Goal: Task Accomplishment & Management: Complete application form

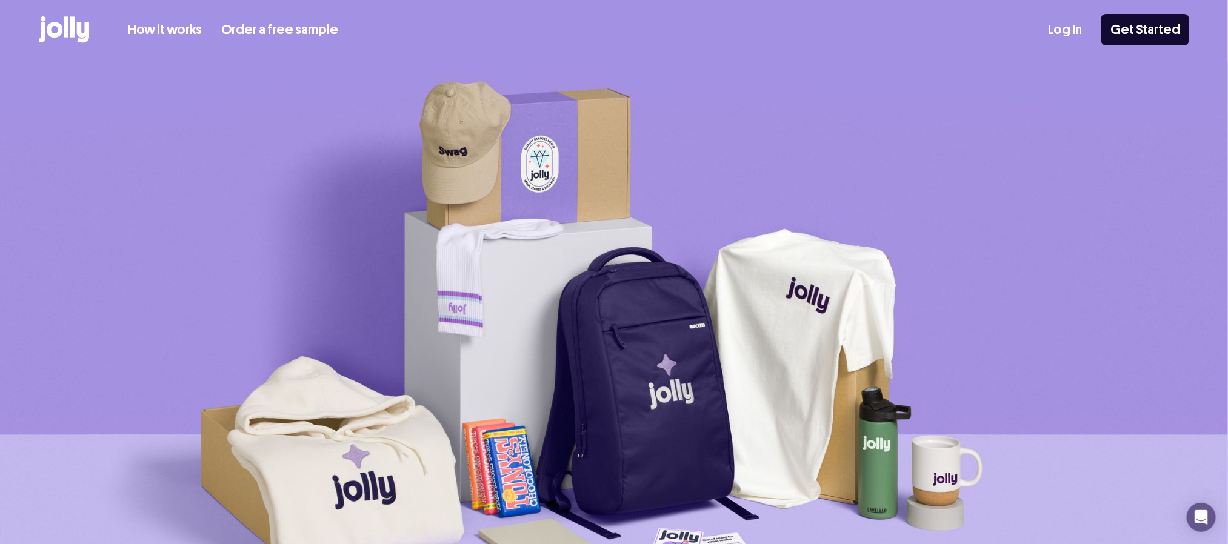
click at [1077, 28] on link "Log In" at bounding box center [1065, 30] width 34 height 20
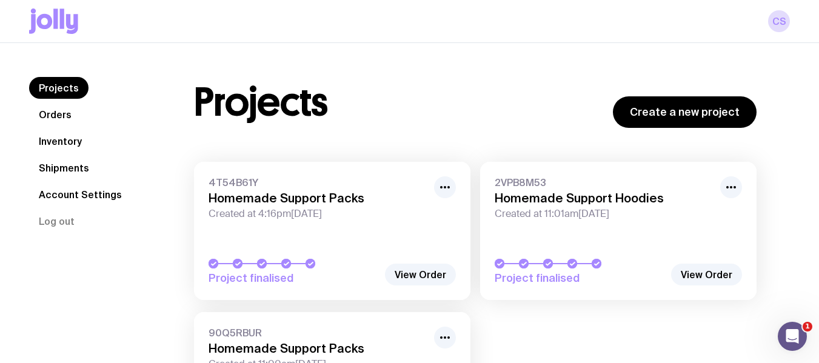
click at [49, 147] on link "Inventory" at bounding box center [60, 141] width 62 height 22
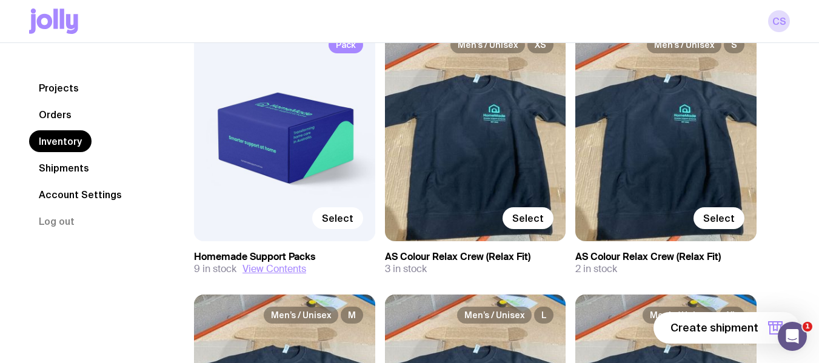
scroll to position [182, 0]
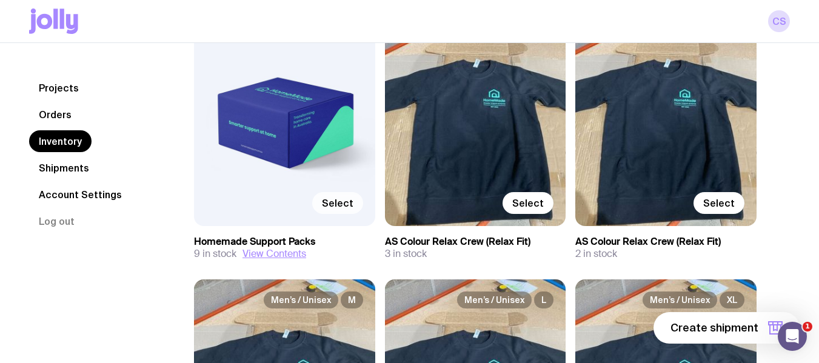
click at [336, 205] on span "Select" at bounding box center [338, 203] width 32 height 12
click at [0, 0] on input "Select" at bounding box center [0, 0] width 0 height 0
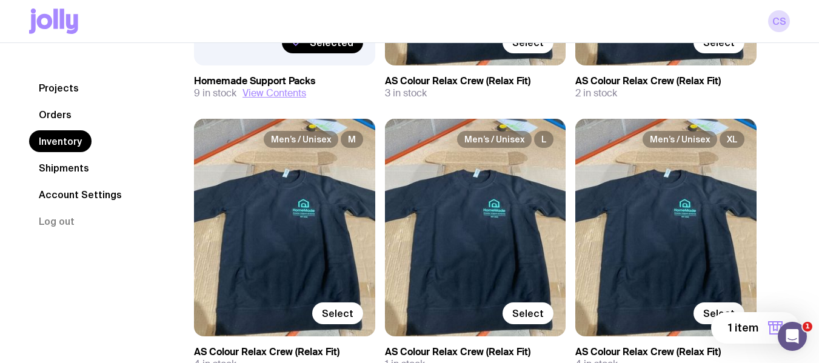
scroll to position [364, 0]
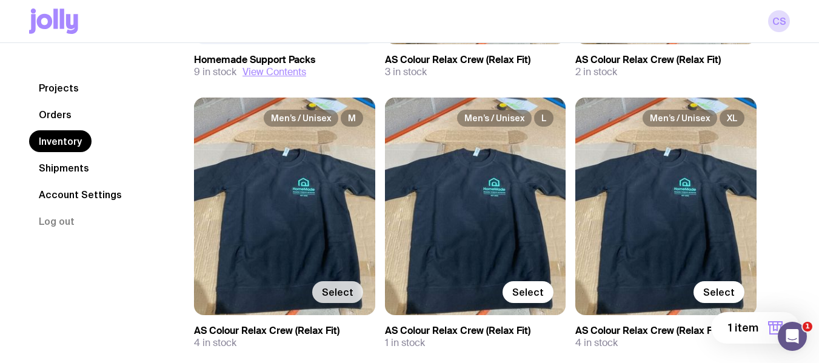
click at [336, 295] on span "Select" at bounding box center [338, 292] width 32 height 12
click at [0, 0] on input "Select" at bounding box center [0, 0] width 0 height 0
click at [750, 332] on span "2 items" at bounding box center [738, 328] width 39 height 15
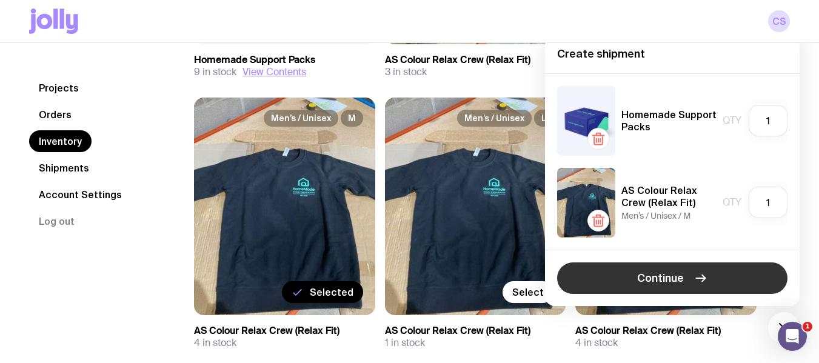
click at [681, 273] on span "Continue" at bounding box center [660, 278] width 47 height 15
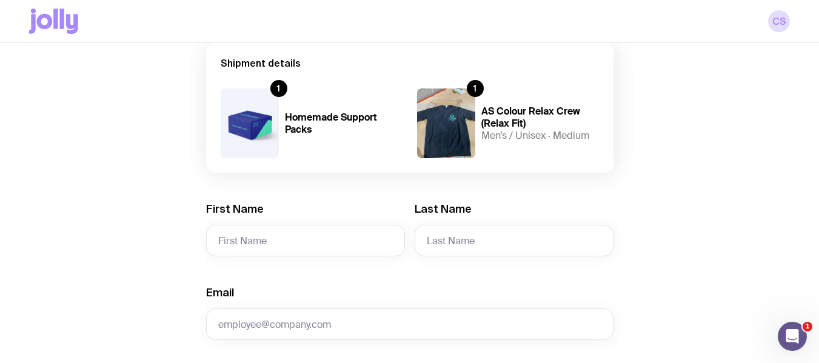
scroll to position [121, 0]
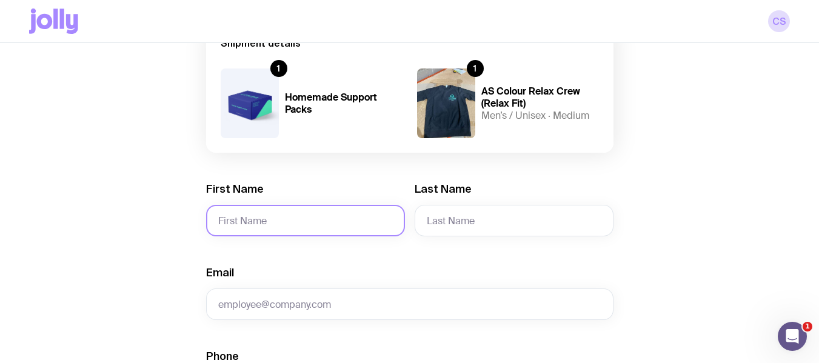
click at [259, 221] on input "First Name" at bounding box center [305, 221] width 199 height 32
click at [270, 222] on input "First Name" at bounding box center [305, 221] width 199 height 32
type input "[PERSON_NAME]"
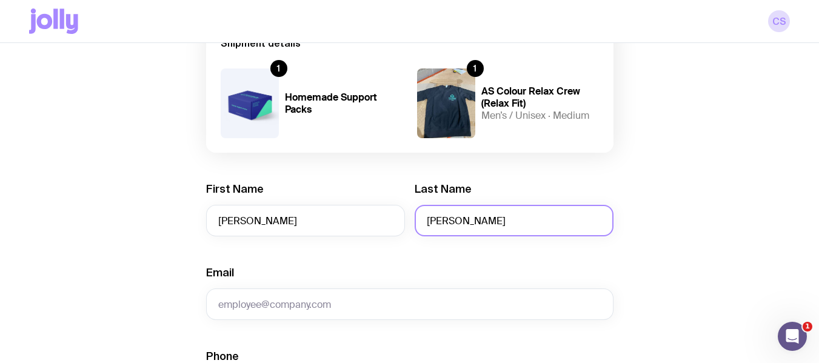
type input "[PERSON_NAME]"
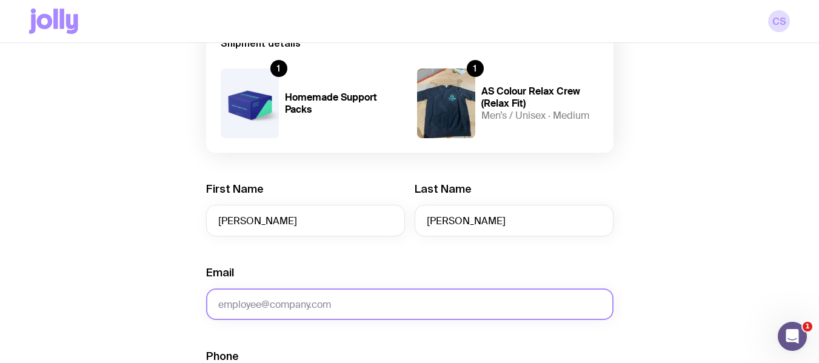
click at [242, 312] on input "Email" at bounding box center [409, 305] width 407 height 32
paste input "[PERSON_NAME][EMAIL_ADDRESS][PERSON_NAME][DOMAIN_NAME]"
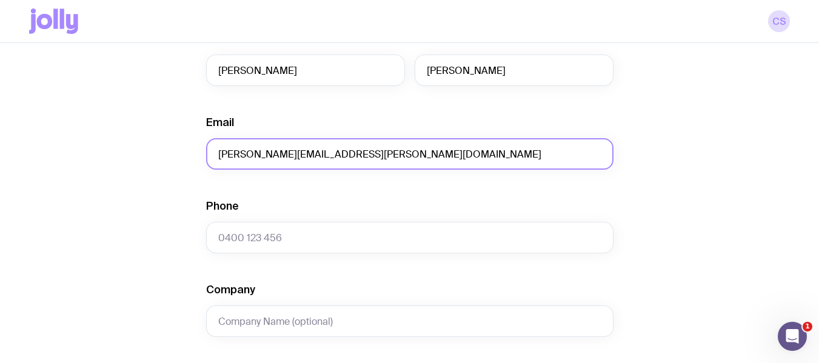
scroll to position [303, 0]
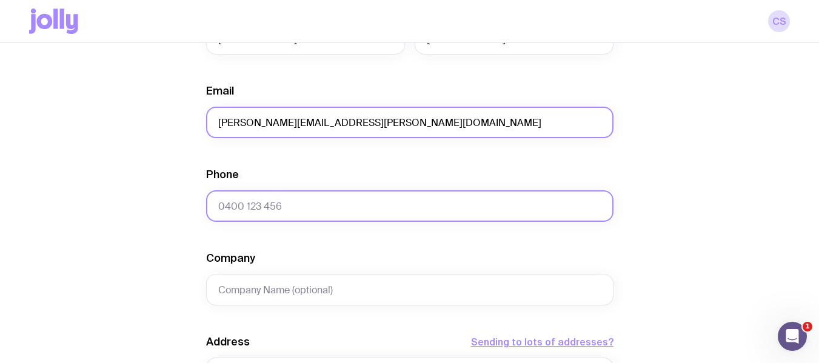
type input "[PERSON_NAME][EMAIL_ADDRESS][PERSON_NAME][DOMAIN_NAME]"
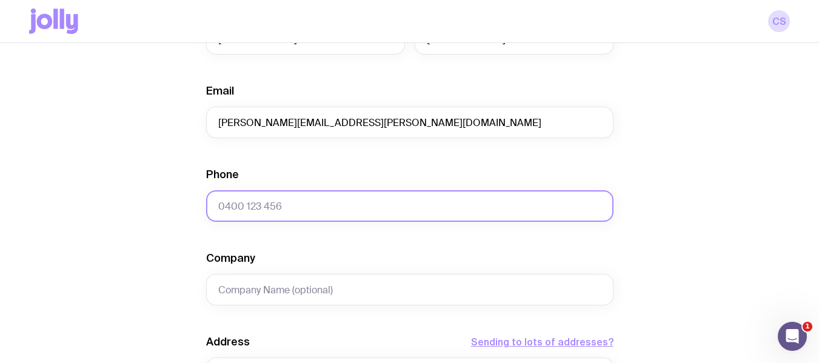
click at [309, 212] on input "Phone" at bounding box center [409, 206] width 407 height 32
click at [357, 212] on input "Phone" at bounding box center [409, 206] width 407 height 32
paste input "0404 876 050"
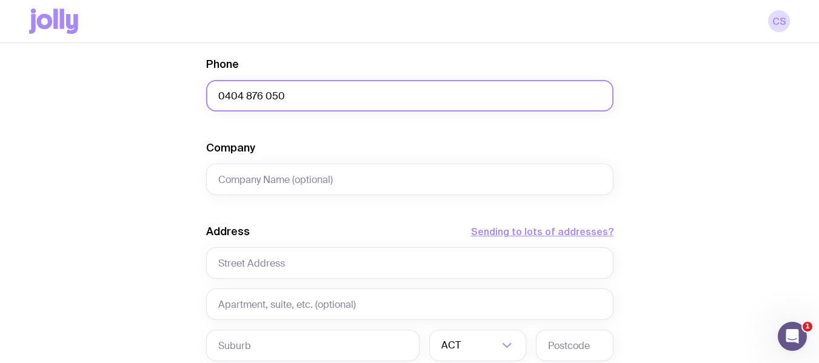
scroll to position [424, 0]
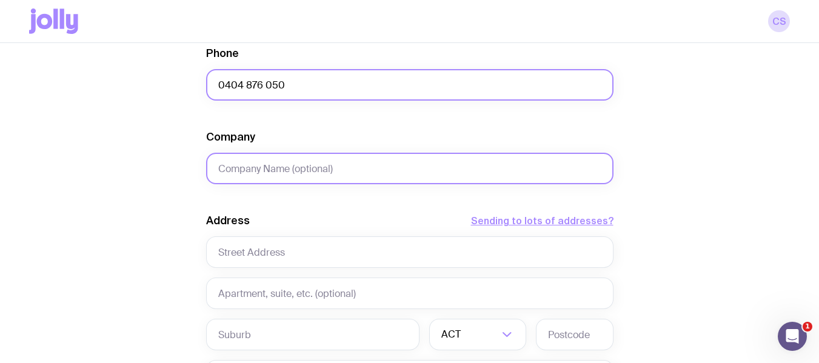
type input "0404 876 050"
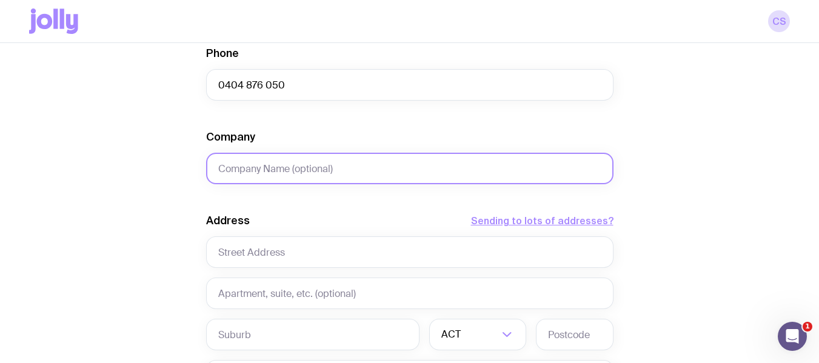
click at [336, 170] on input "Company" at bounding box center [409, 169] width 407 height 32
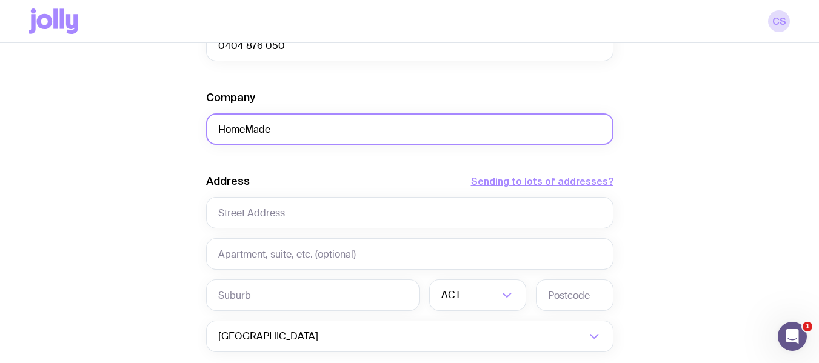
scroll to position [485, 0]
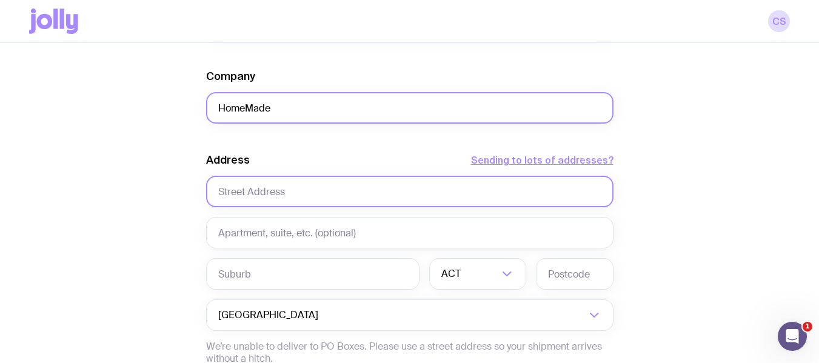
type input "HomeMade"
click at [435, 194] on input "text" at bounding box center [409, 192] width 407 height 32
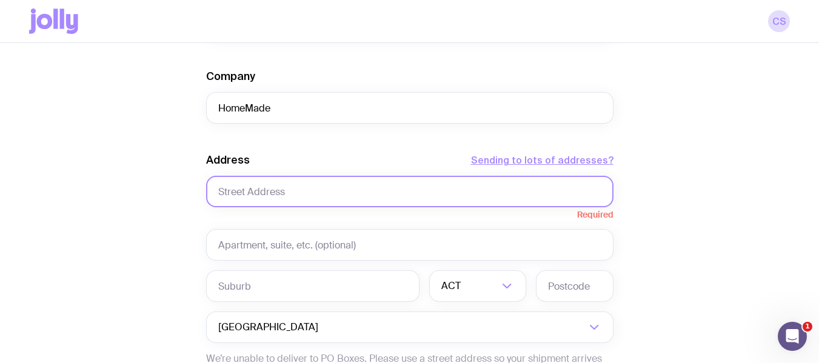
click at [298, 196] on input "text" at bounding box center [409, 192] width 407 height 32
paste input "[STREET_ADDRESS]"
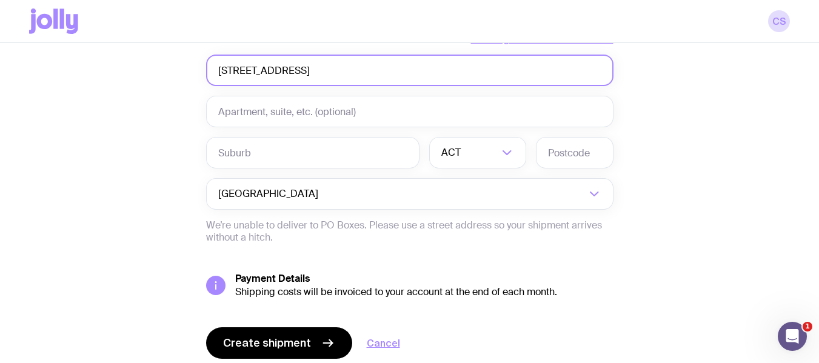
scroll to position [546, 0]
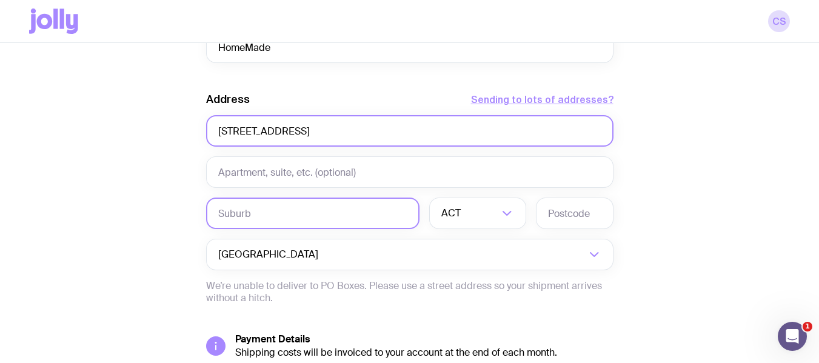
type input "[STREET_ADDRESS]"
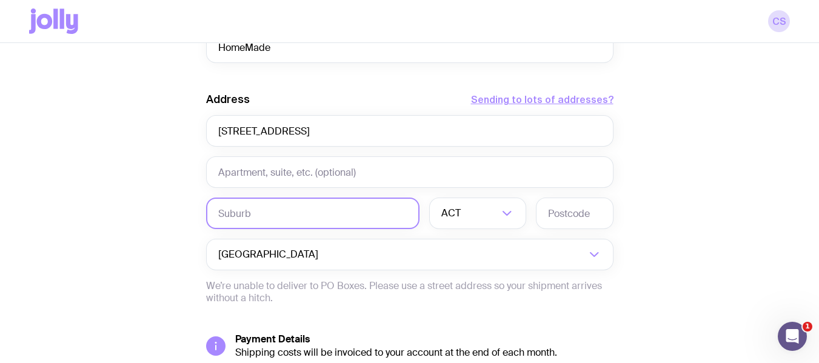
click at [292, 212] on input "text" at bounding box center [312, 214] width 213 height 32
type input "Oatley"
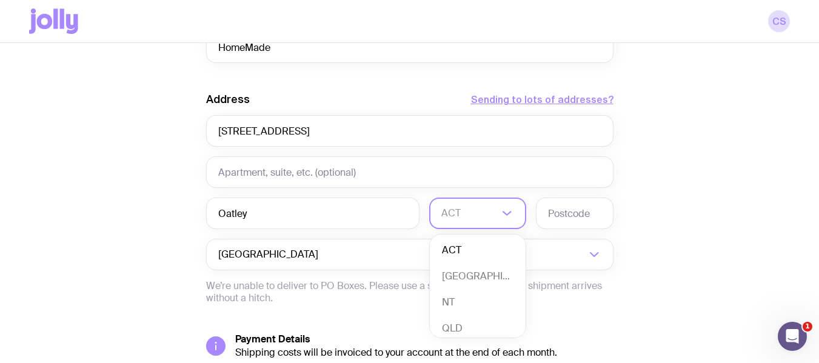
click at [490, 214] on input "Search for option" at bounding box center [469, 214] width 57 height 32
click at [483, 273] on li "[GEOGRAPHIC_DATA]" at bounding box center [478, 277] width 96 height 26
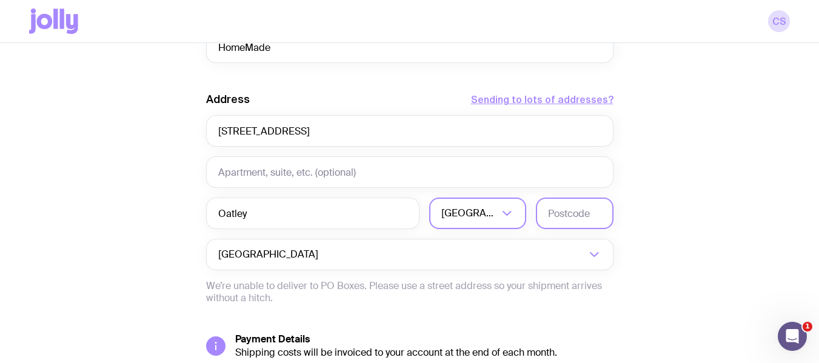
click at [572, 208] on input "text" at bounding box center [575, 214] width 78 height 32
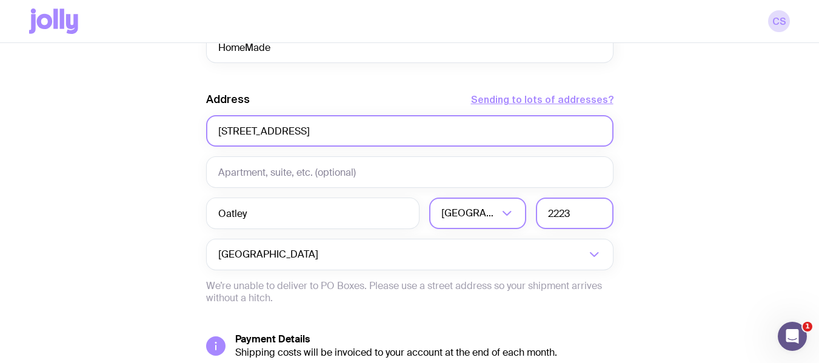
type input "2223"
drag, startPoint x: 411, startPoint y: 129, endPoint x: 286, endPoint y: 135, distance: 125.0
click at [286, 135] on input "[STREET_ADDRESS]" at bounding box center [409, 131] width 407 height 32
type input "[STREET_ADDRESS]"
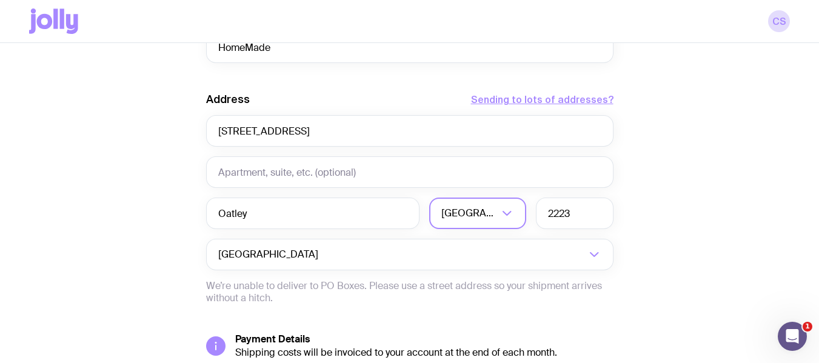
click at [691, 164] on div "Create shipment Shipment details 1 Homemade Support Packs 1 AS Colour Relax Cre…" at bounding box center [409, 7] width 761 height 922
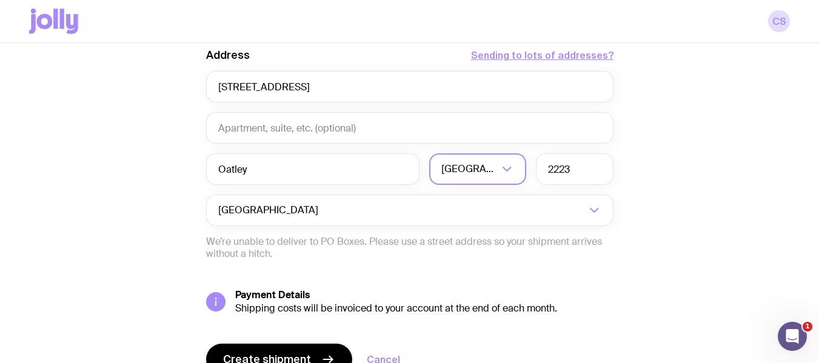
scroll to position [650, 0]
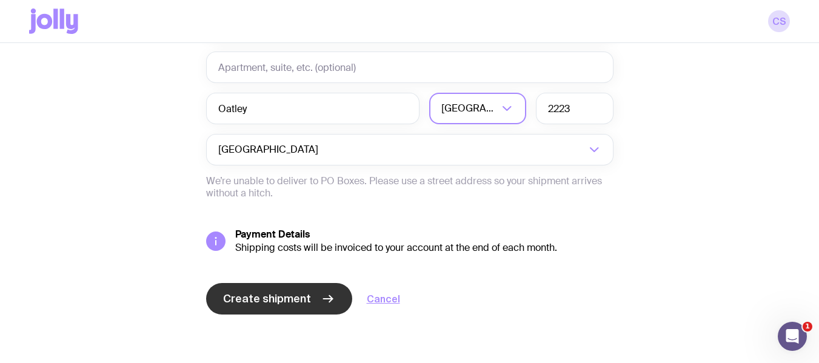
click at [224, 303] on button "Create shipment" at bounding box center [279, 299] width 146 height 32
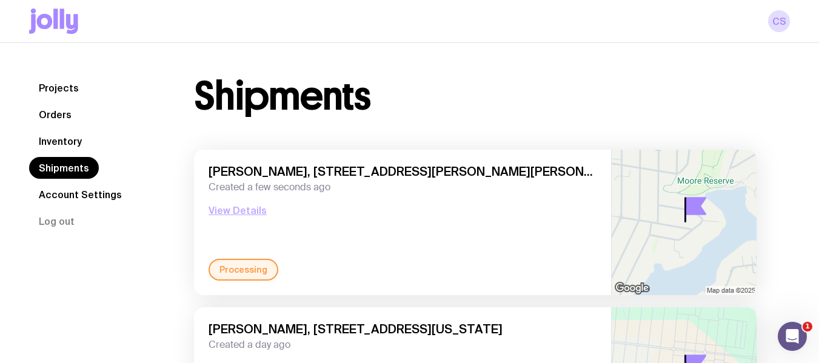
click at [230, 207] on button "View Details" at bounding box center [238, 210] width 58 height 15
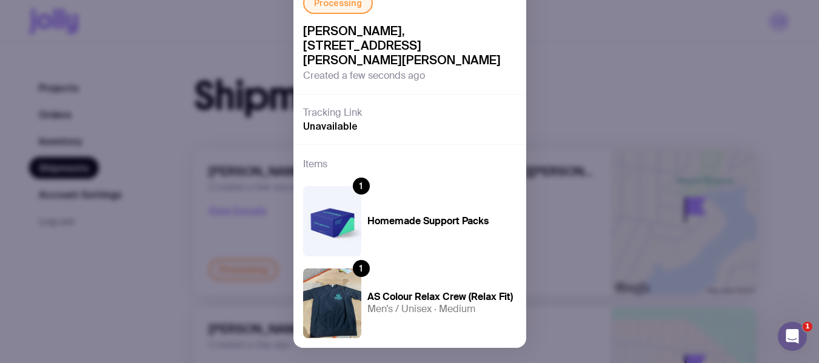
scroll to position [207, 0]
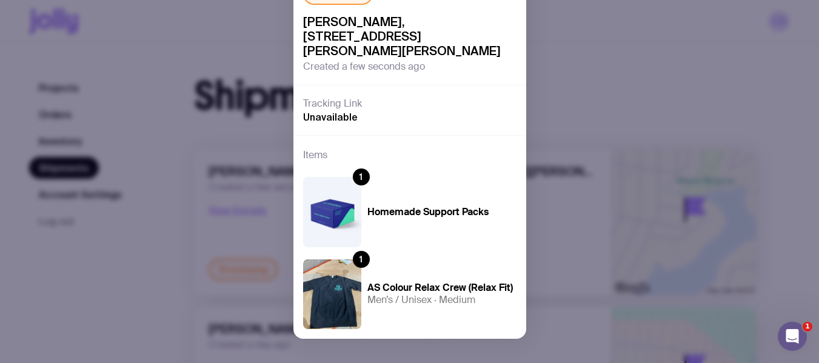
click at [179, 250] on div "Processing [PERSON_NAME], [STREET_ADDRESS][PERSON_NAME] Created a few seconds a…" at bounding box center [409, 181] width 819 height 363
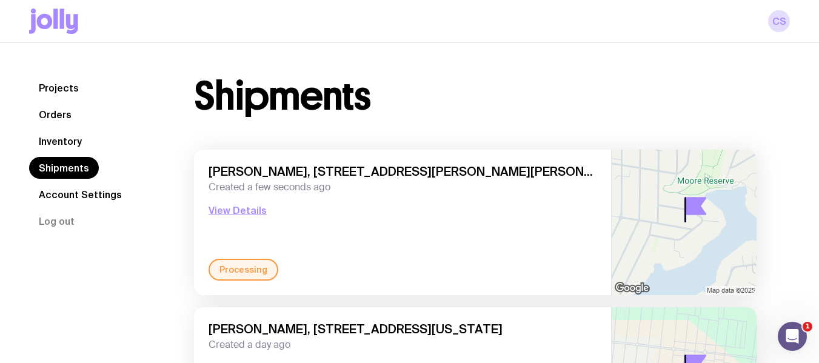
click at [59, 144] on link "Inventory" at bounding box center [60, 141] width 62 height 22
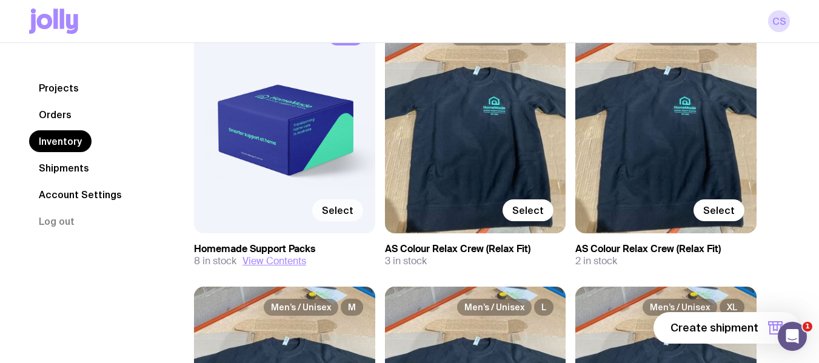
scroll to position [182, 0]
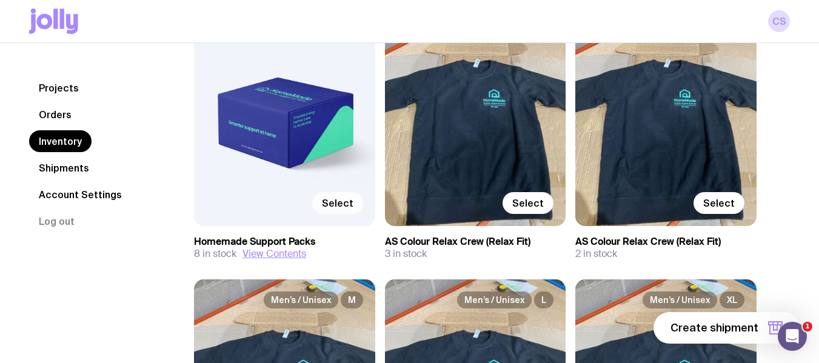
click at [329, 198] on span "Select" at bounding box center [338, 203] width 32 height 12
click at [0, 0] on input "Select" at bounding box center [0, 0] width 0 height 0
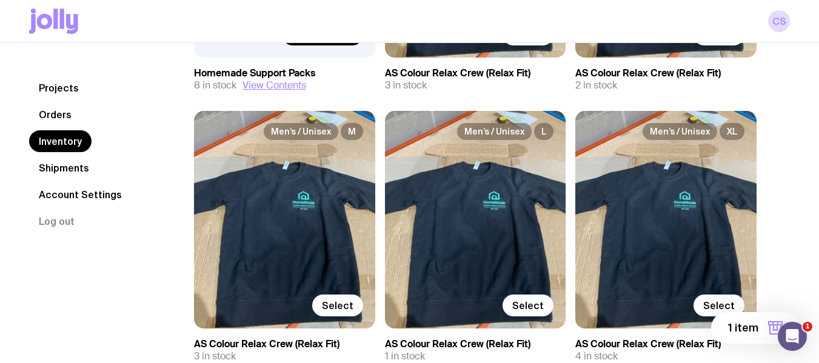
scroll to position [364, 0]
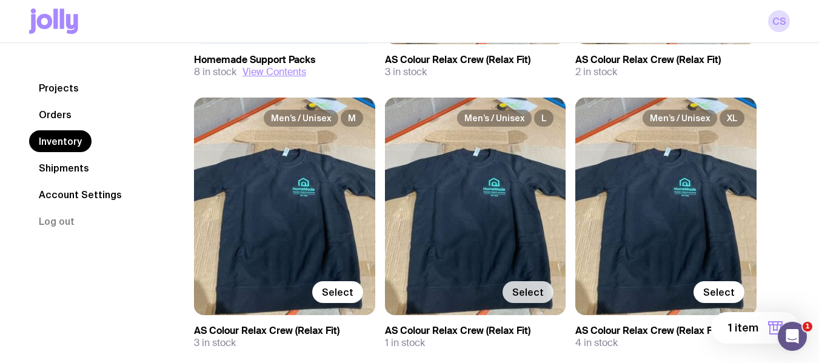
click at [532, 290] on span "Select" at bounding box center [528, 292] width 32 height 12
click at [0, 0] on input "Select" at bounding box center [0, 0] width 0 height 0
click at [744, 330] on span "2 items" at bounding box center [738, 328] width 39 height 15
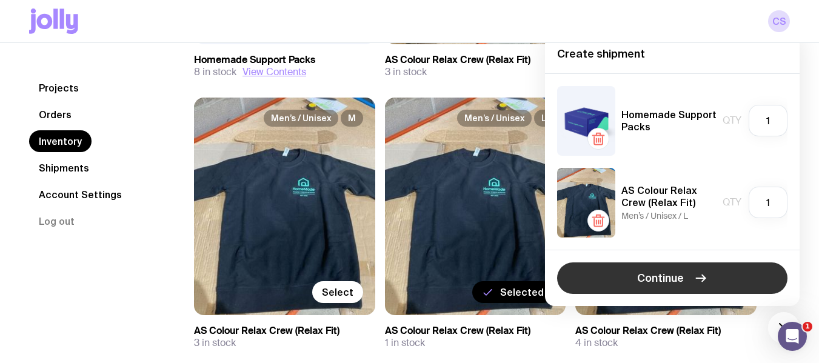
click at [645, 276] on span "Continue" at bounding box center [660, 278] width 47 height 15
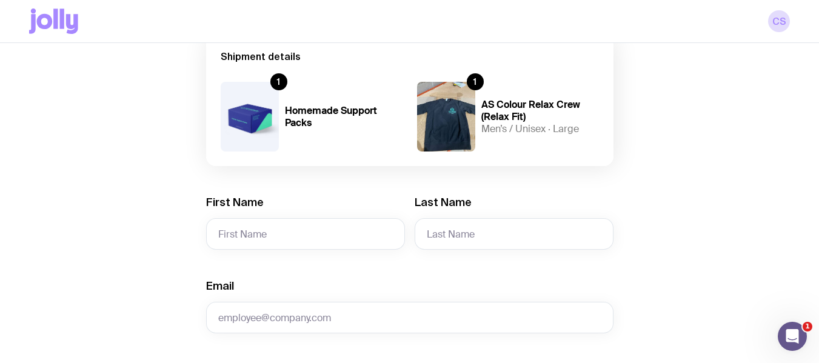
scroll to position [121, 0]
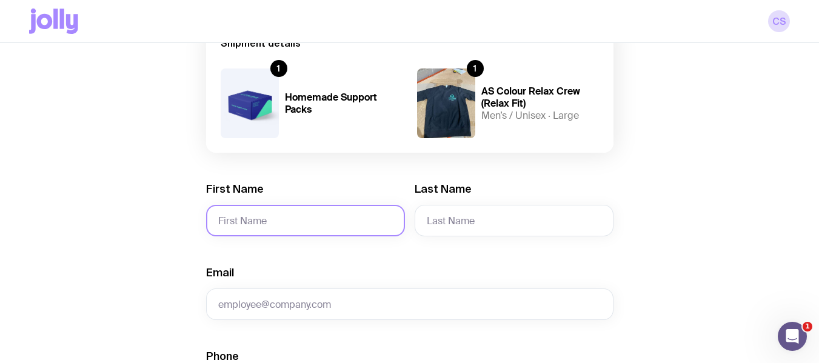
drag, startPoint x: 263, startPoint y: 215, endPoint x: 278, endPoint y: 211, distance: 15.6
click at [266, 215] on input "First Name" at bounding box center [305, 221] width 199 height 32
type input "[PERSON_NAME]"
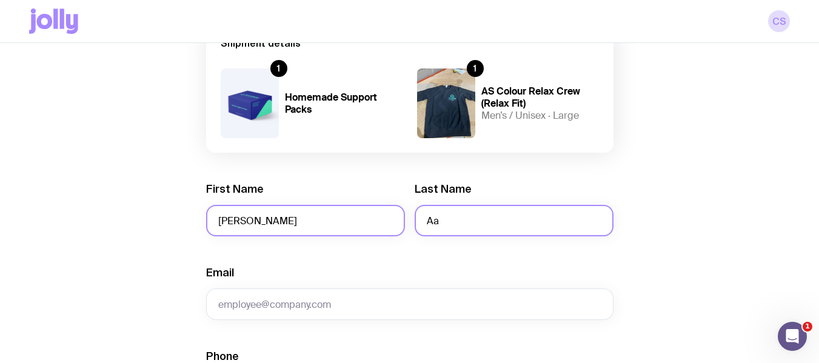
type input "A"
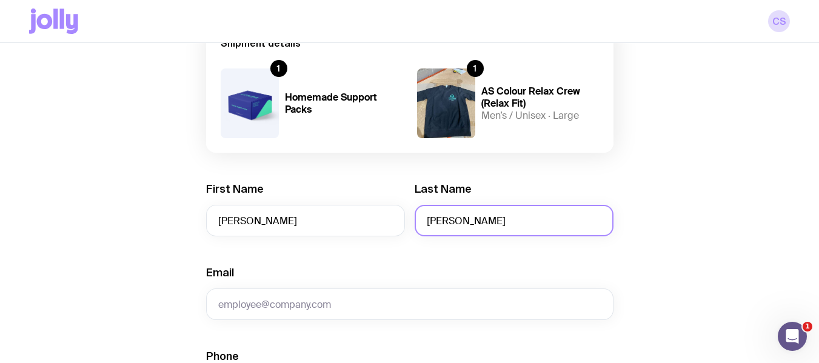
type input "[PERSON_NAME]"
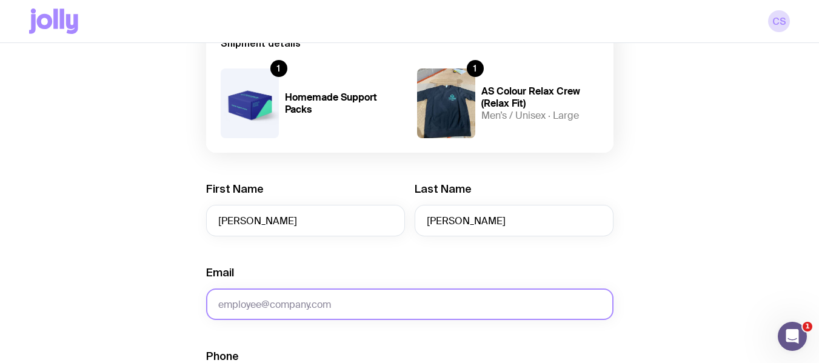
click at [280, 310] on input "Email" at bounding box center [409, 305] width 407 height 32
paste input "[PERSON_NAME][EMAIL_ADDRESS][PERSON_NAME][DOMAIN_NAME]"
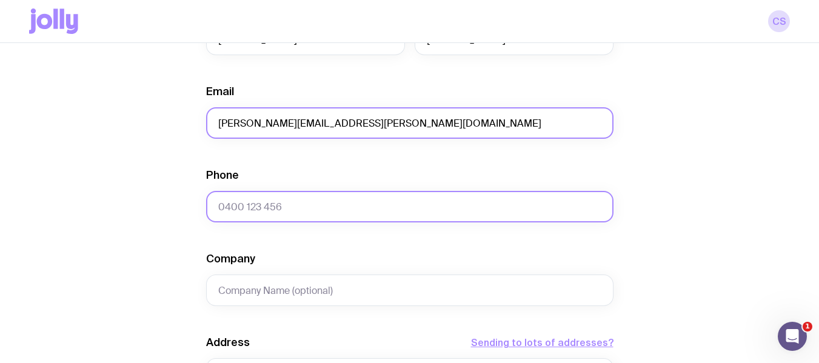
scroll to position [303, 0]
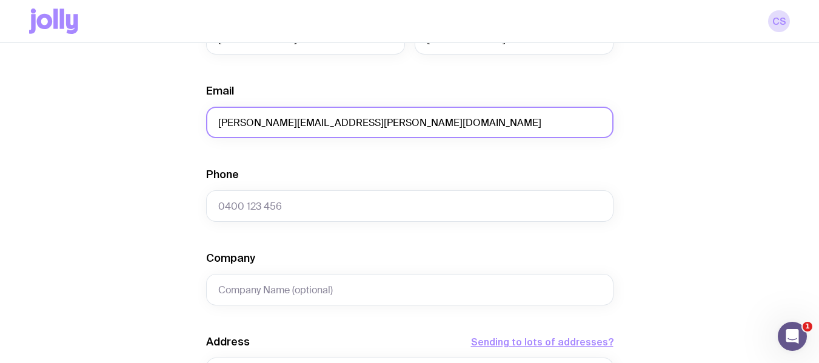
type input "[PERSON_NAME][EMAIL_ADDRESS][PERSON_NAME][DOMAIN_NAME]"
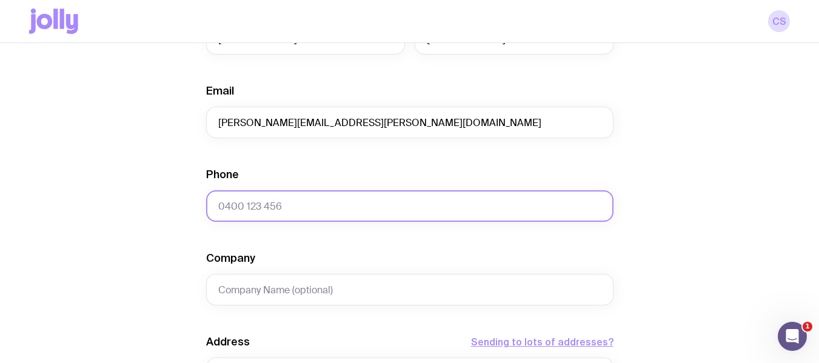
click at [262, 209] on input "Phone" at bounding box center [409, 206] width 407 height 32
paste input "0450 985 922"
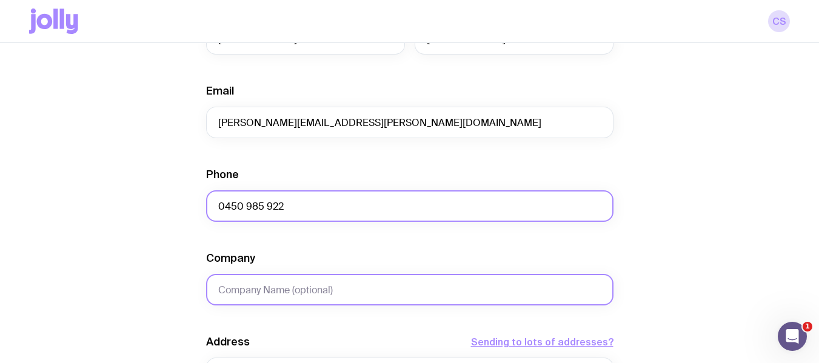
type input "0450 985 922"
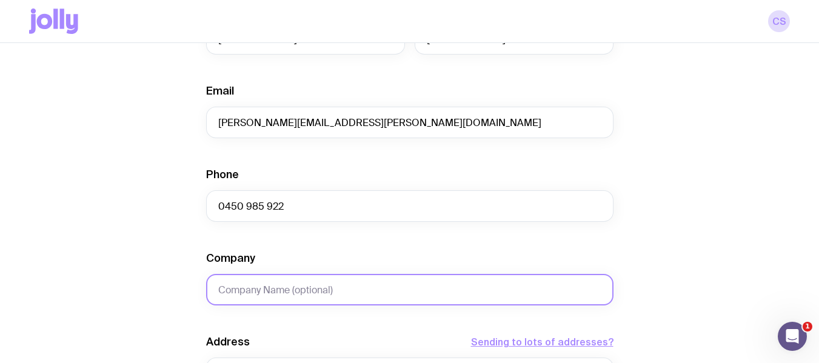
click at [288, 292] on input "Company" at bounding box center [409, 290] width 407 height 32
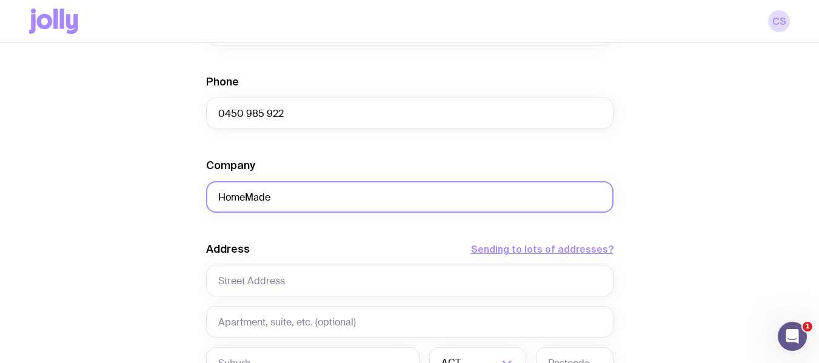
scroll to position [424, 0]
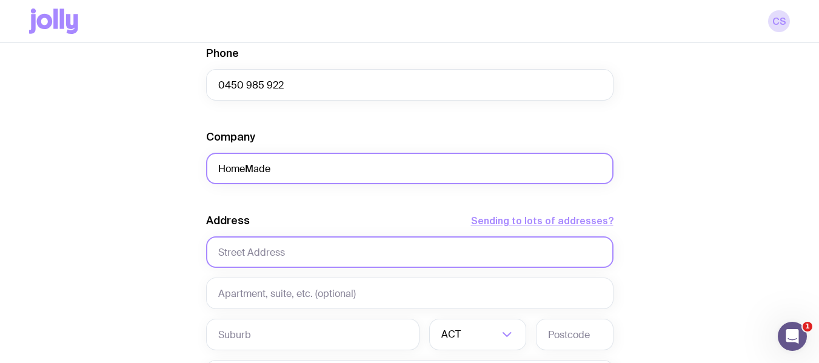
type input "HomeMade"
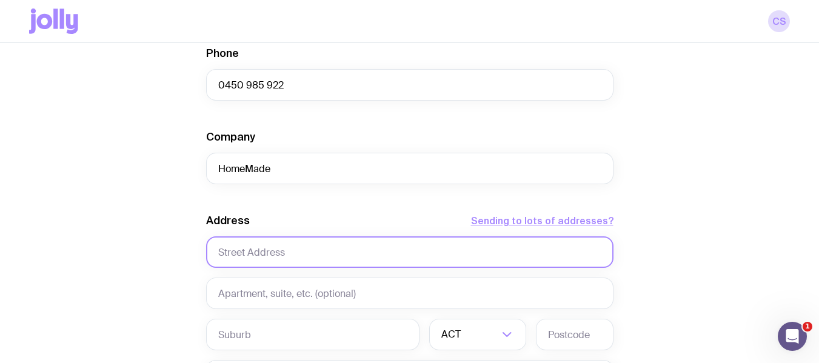
click at [311, 245] on input "text" at bounding box center [409, 252] width 407 height 32
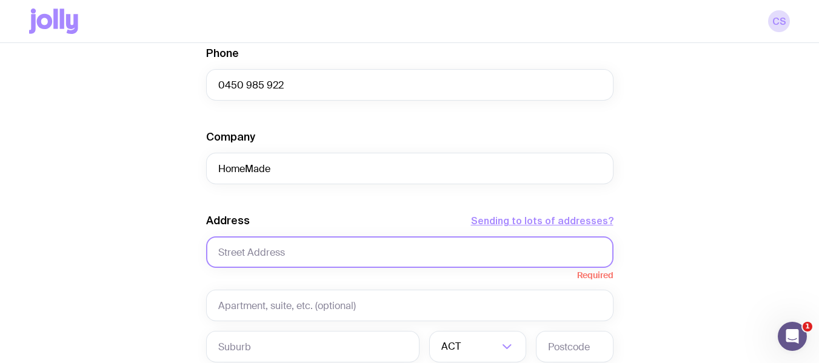
drag, startPoint x: 286, startPoint y: 252, endPoint x: 304, endPoint y: 244, distance: 19.0
click at [286, 252] on input "text" at bounding box center [409, 252] width 407 height 32
paste input "42 Duncansby crecent"
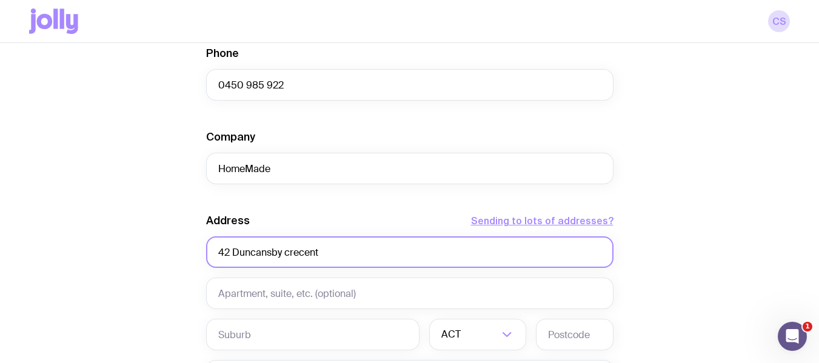
drag, startPoint x: 286, startPoint y: 258, endPoint x: 306, endPoint y: 258, distance: 19.4
click at [286, 258] on input "42 Duncansby crecent" at bounding box center [409, 252] width 407 height 32
type input "42 Duncansby crecent"
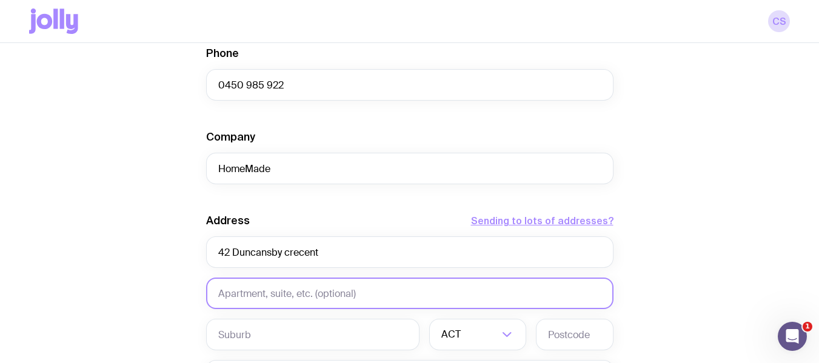
click at [274, 297] on input "text" at bounding box center [409, 294] width 407 height 32
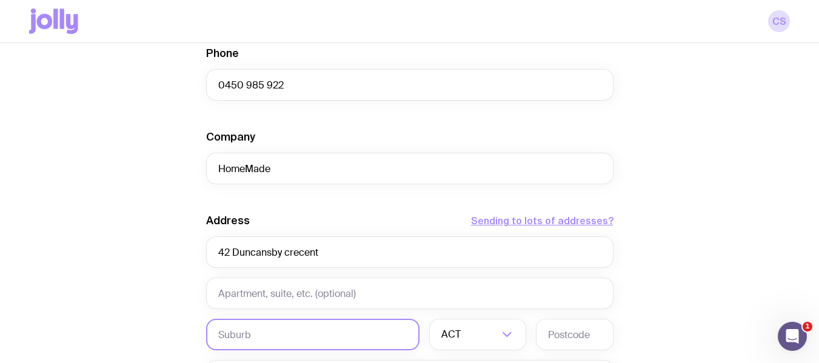
click at [256, 335] on input "text" at bounding box center [312, 335] width 213 height 32
paste input "ST [PERSON_NAME]"
type input "ST [PERSON_NAME]"
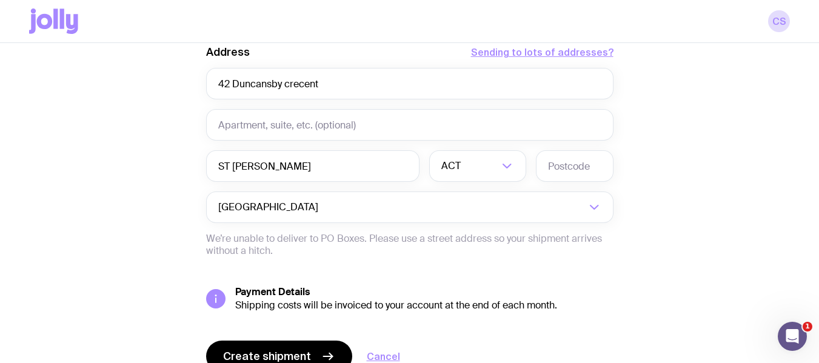
scroll to position [606, 0]
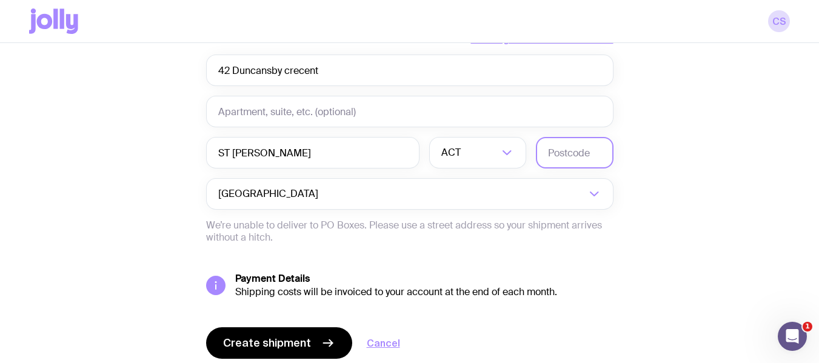
click at [553, 149] on input "text" at bounding box center [575, 153] width 78 height 32
paste input "2566"
type input "2566"
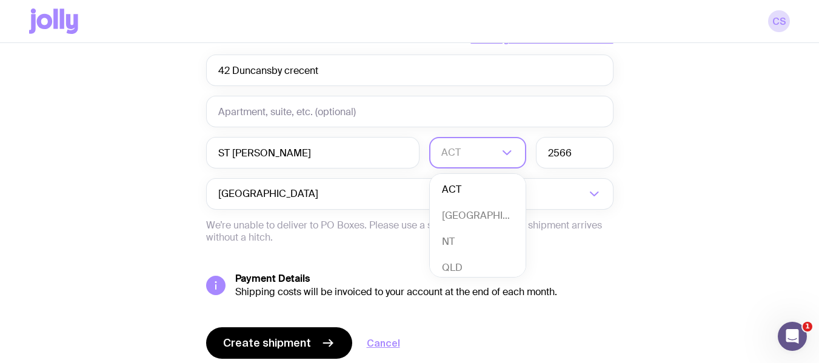
click at [465, 152] on input "Search for option" at bounding box center [469, 153] width 57 height 32
click at [463, 222] on li "[GEOGRAPHIC_DATA]" at bounding box center [478, 216] width 96 height 26
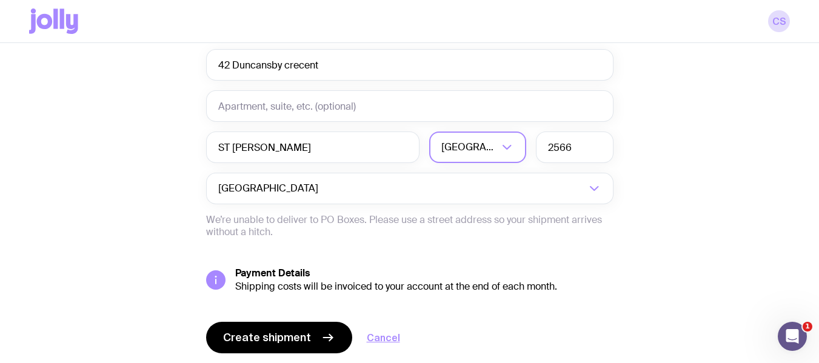
scroll to position [590, 0]
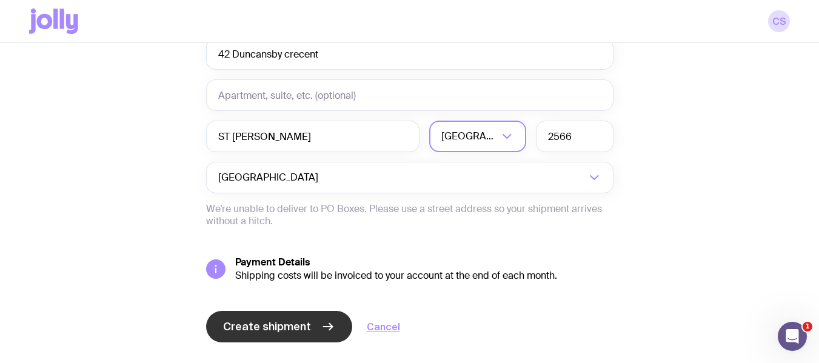
scroll to position [650, 0]
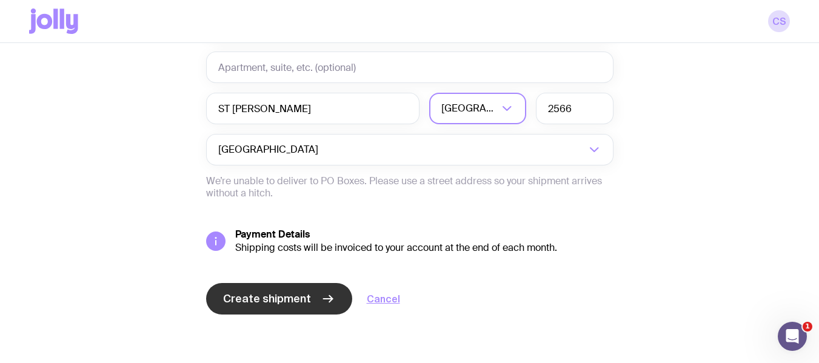
click at [267, 299] on span "Create shipment" at bounding box center [267, 299] width 88 height 15
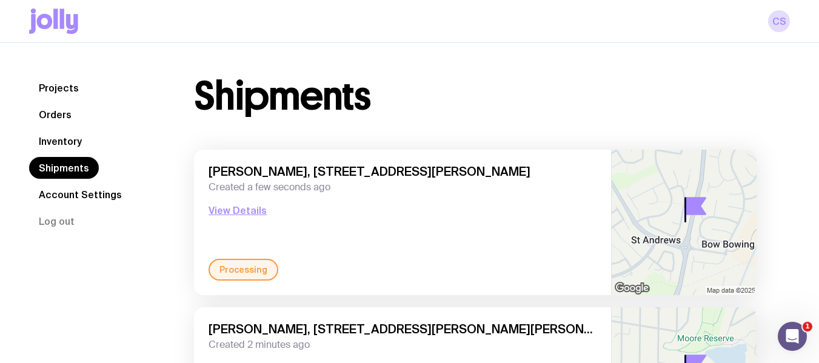
click at [58, 170] on link "Shipments" at bounding box center [64, 168] width 70 height 22
click at [70, 141] on link "Inventory" at bounding box center [60, 141] width 62 height 22
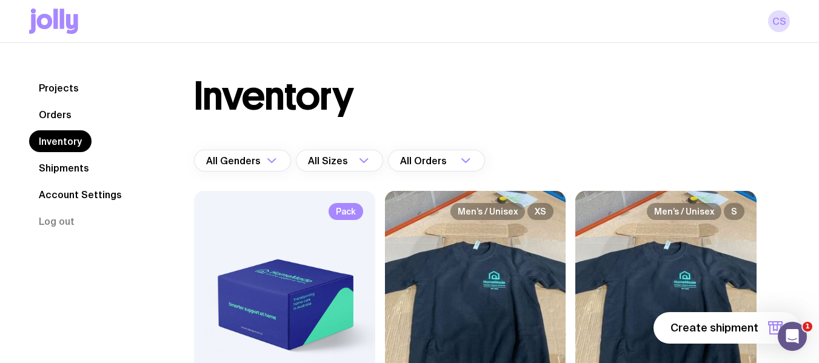
click at [295, 238] on div "Pack Select" at bounding box center [284, 299] width 181 height 217
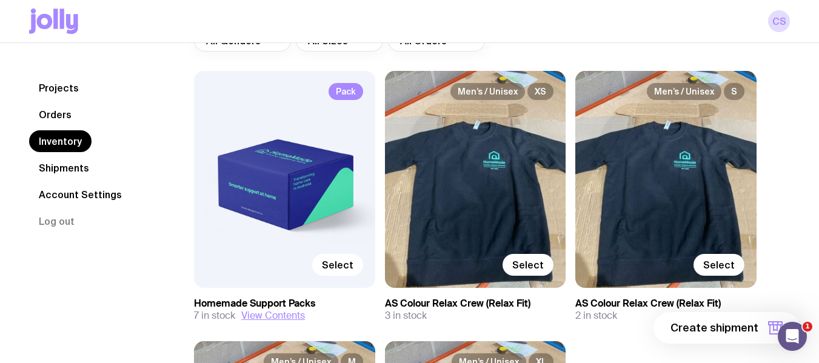
scroll to position [121, 0]
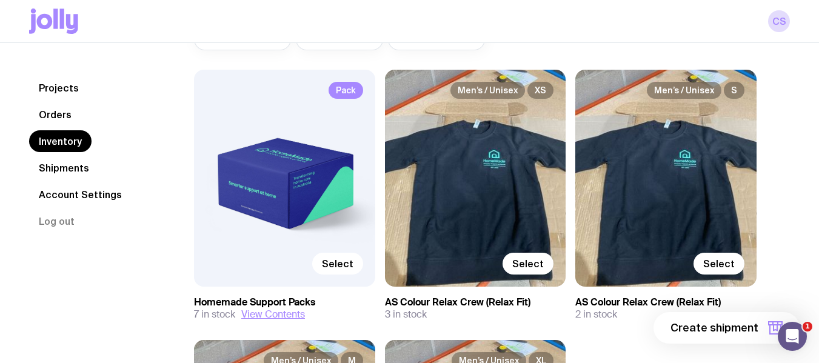
click at [343, 262] on span "Select" at bounding box center [338, 264] width 32 height 12
click at [0, 0] on input "Select" at bounding box center [0, 0] width 0 height 0
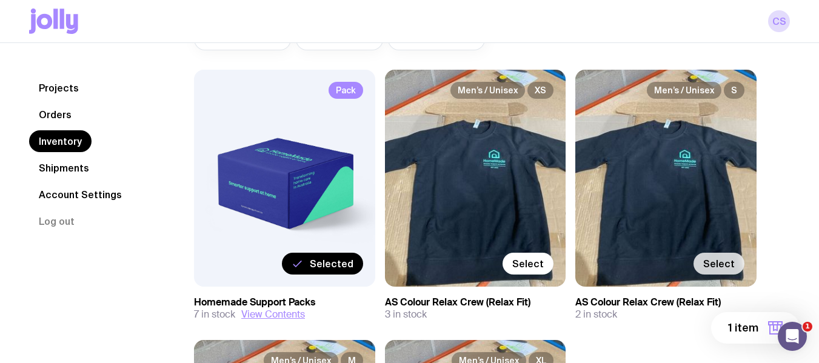
click at [721, 266] on span "Select" at bounding box center [719, 264] width 32 height 12
click at [0, 0] on input "Select" at bounding box center [0, 0] width 0 height 0
click at [747, 330] on span "2 items" at bounding box center [738, 328] width 39 height 15
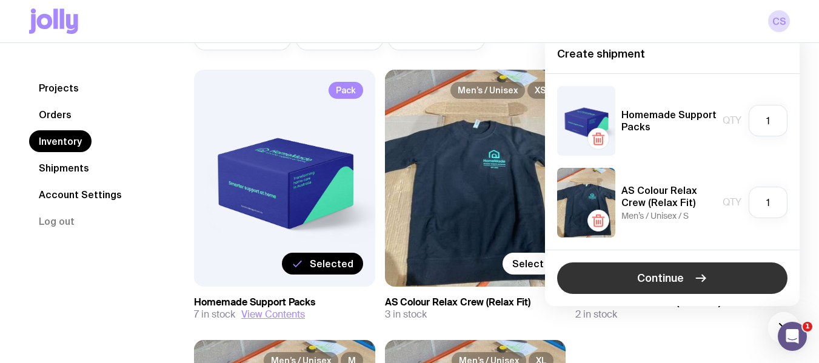
click at [643, 277] on span "Continue" at bounding box center [660, 278] width 47 height 15
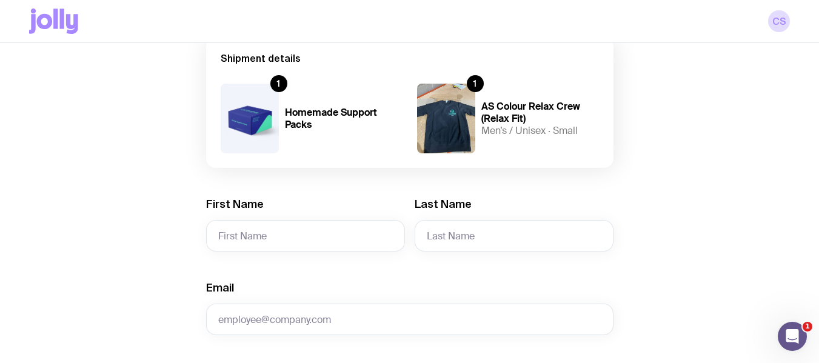
scroll to position [182, 0]
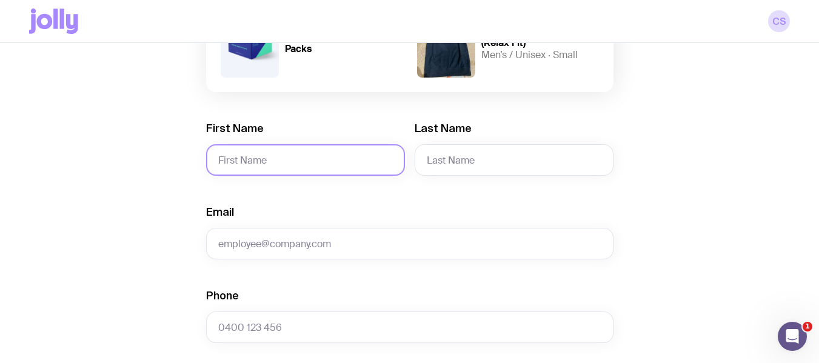
click at [264, 154] on input "First Name" at bounding box center [305, 160] width 199 height 32
type input "[PERSON_NAME]"
type input "Long"
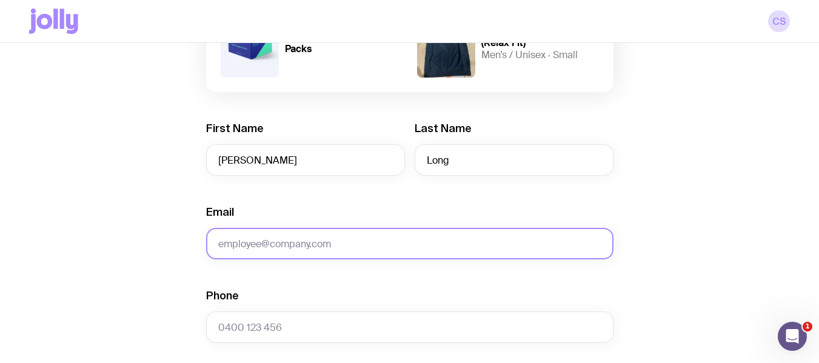
click at [276, 252] on input "Email" at bounding box center [409, 244] width 407 height 32
paste input "[PERSON_NAME][EMAIL_ADDRESS][DOMAIN_NAME]"
type input "[PERSON_NAME][EMAIL_ADDRESS][DOMAIN_NAME]"
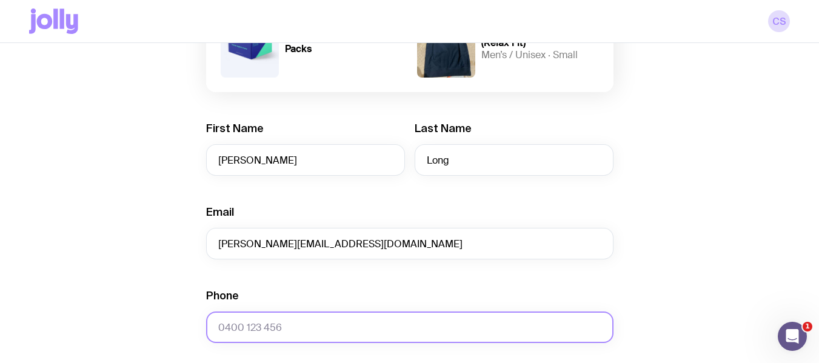
click at [418, 325] on input "Phone" at bounding box center [409, 328] width 407 height 32
paste input "0468 602 126"
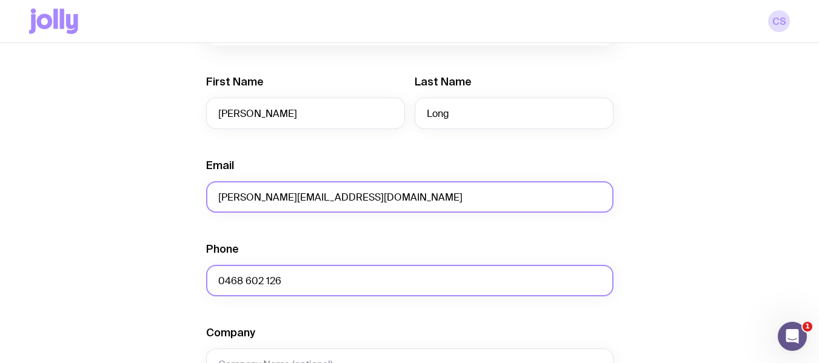
scroll to position [303, 0]
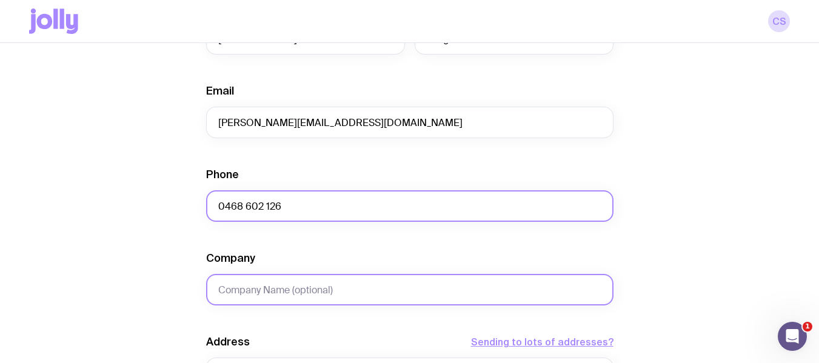
type input "0468 602 126"
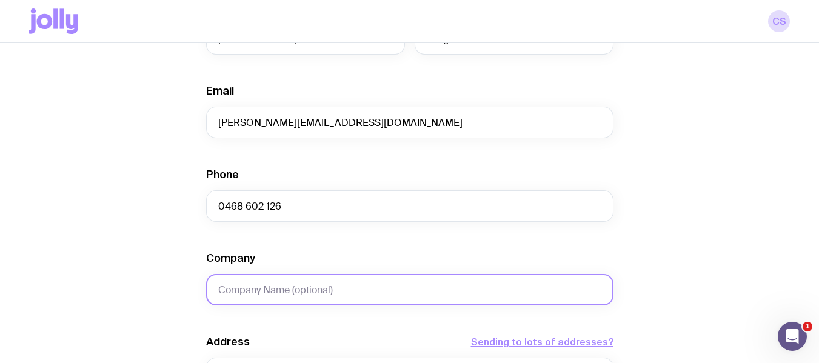
click at [356, 286] on input "Company" at bounding box center [409, 290] width 407 height 32
type input "HomeMade"
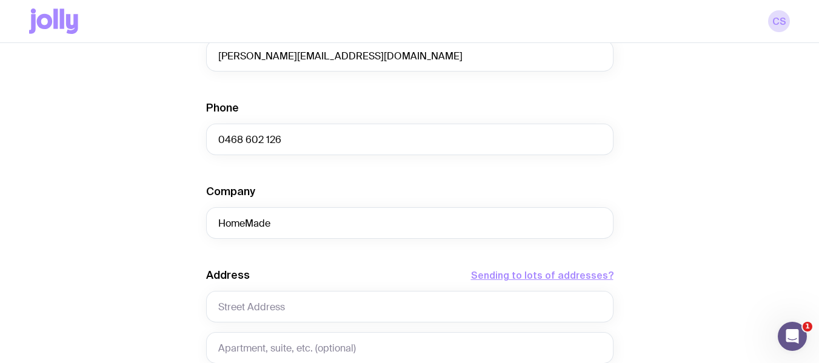
scroll to position [485, 0]
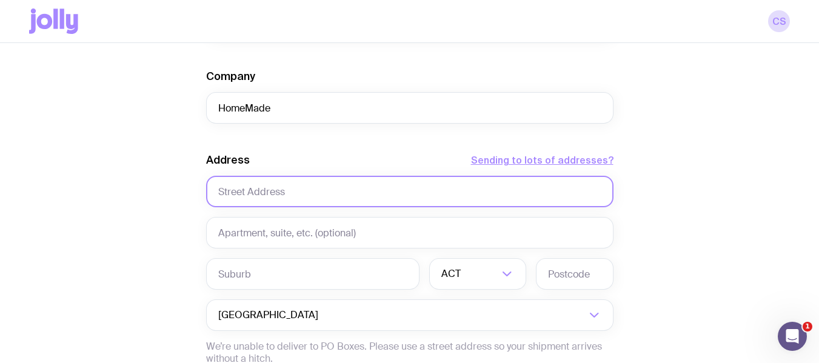
click at [321, 195] on input "text" at bounding box center [409, 192] width 407 height 32
paste input "[STREET_ADDRESS]"
type input "[STREET_ADDRESS]"
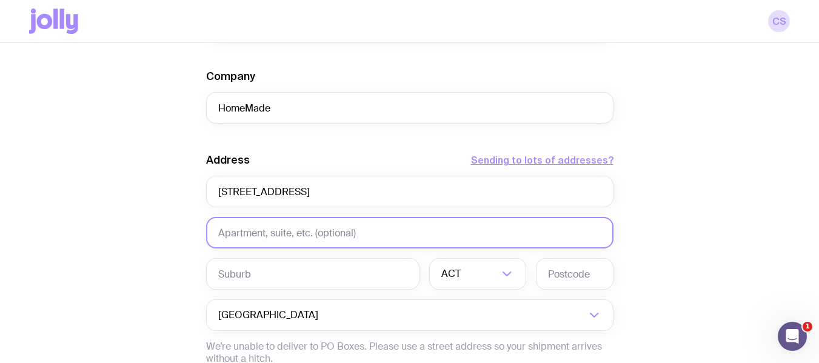
click at [306, 228] on input "text" at bounding box center [409, 233] width 407 height 32
paste input "[PERSON_NAME]"
type input "[PERSON_NAME]"
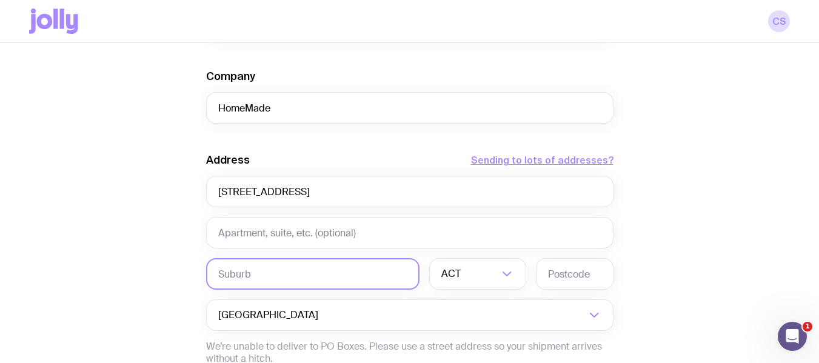
click at [250, 280] on input "text" at bounding box center [312, 274] width 213 height 32
paste input "[PERSON_NAME]"
type input "[PERSON_NAME]"
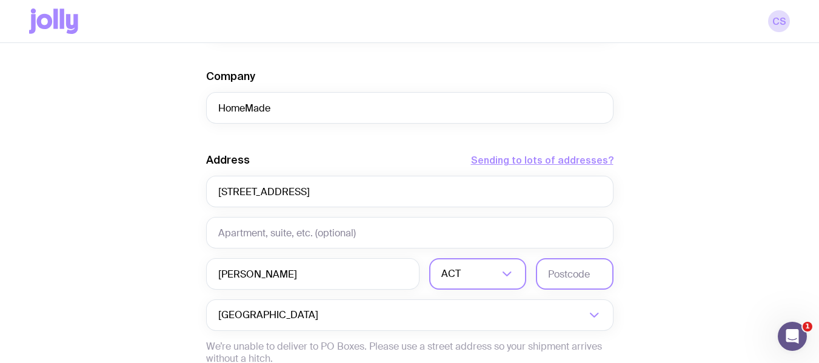
drag, startPoint x: 569, startPoint y: 273, endPoint x: 521, endPoint y: 278, distance: 47.5
click at [569, 273] on input "text" at bounding box center [575, 274] width 78 height 32
paste input "2072"
type input "2072"
click at [466, 278] on input "Search for option" at bounding box center [480, 274] width 35 height 32
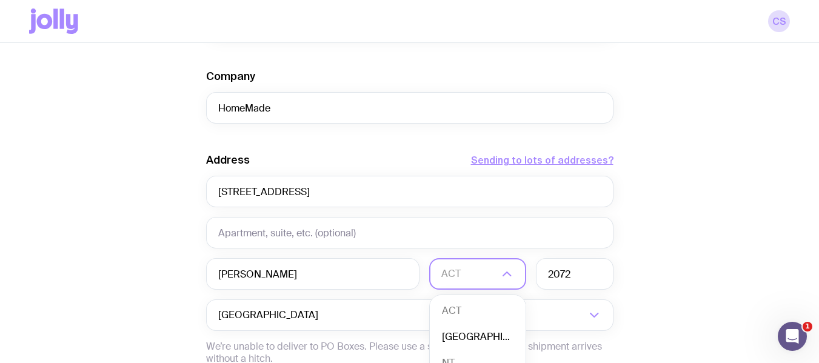
click at [455, 338] on li "[GEOGRAPHIC_DATA]" at bounding box center [478, 337] width 96 height 26
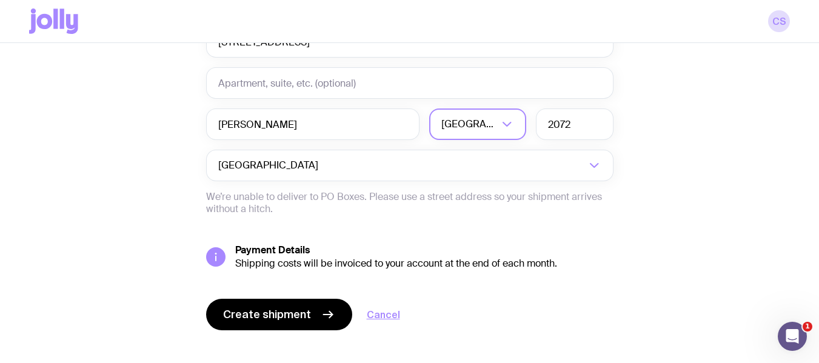
scroll to position [650, 0]
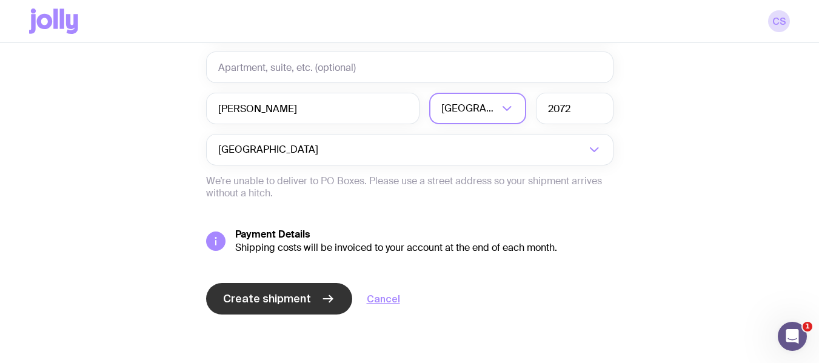
click at [306, 299] on span "Create shipment" at bounding box center [267, 299] width 88 height 15
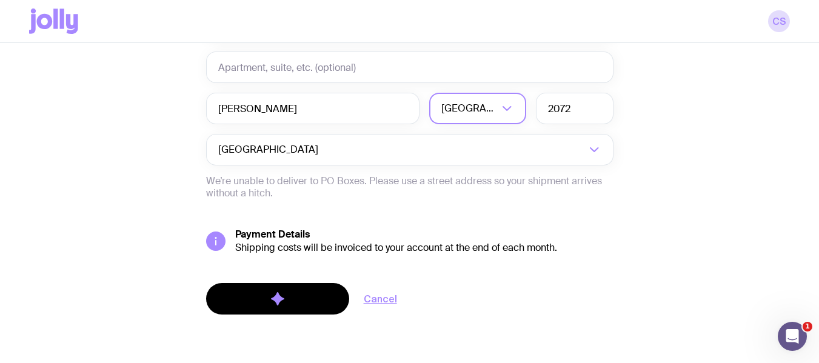
scroll to position [0, 0]
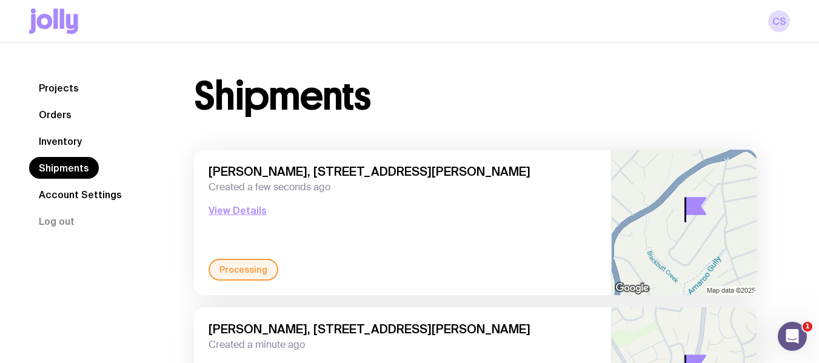
click at [60, 134] on link "Inventory" at bounding box center [60, 141] width 62 height 22
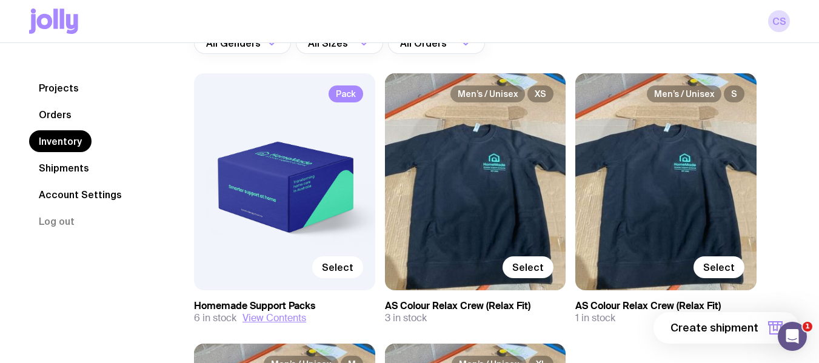
scroll to position [121, 0]
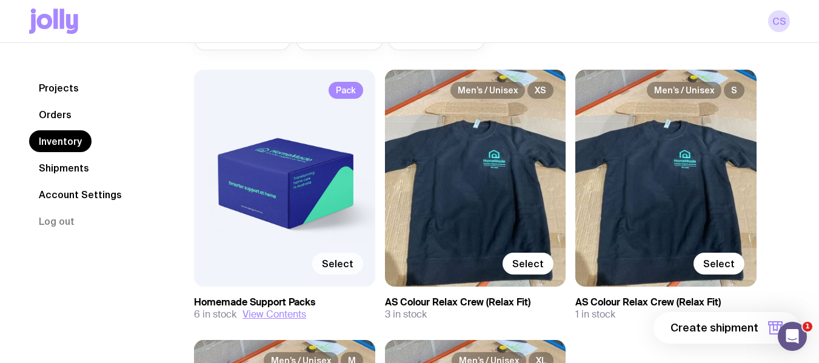
click at [329, 268] on span "Select" at bounding box center [338, 264] width 32 height 12
click at [0, 0] on input "Select" at bounding box center [0, 0] width 0 height 0
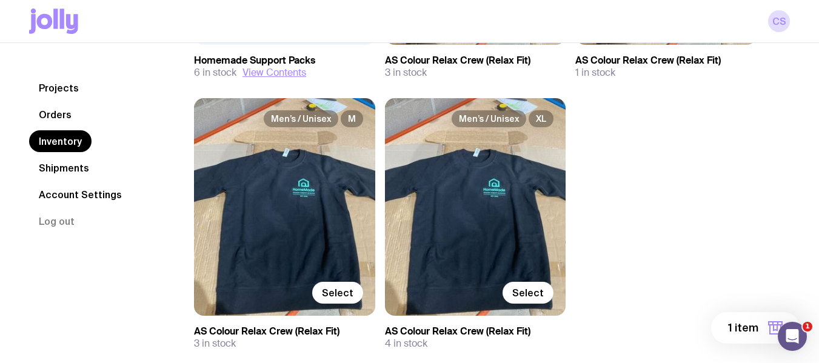
scroll to position [364, 0]
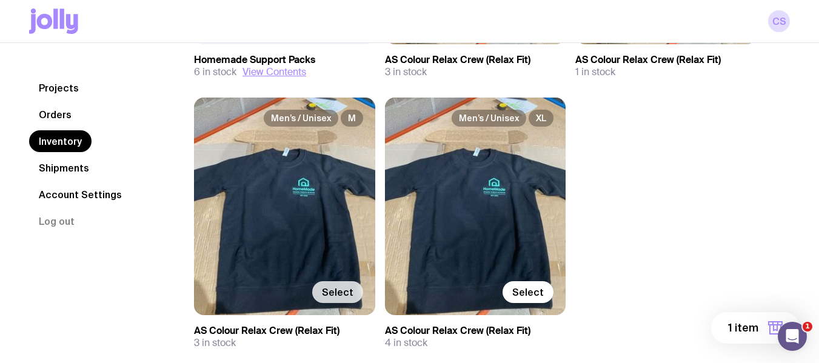
click at [350, 288] on span "Select" at bounding box center [338, 292] width 32 height 12
click at [0, 0] on input "Select" at bounding box center [0, 0] width 0 height 0
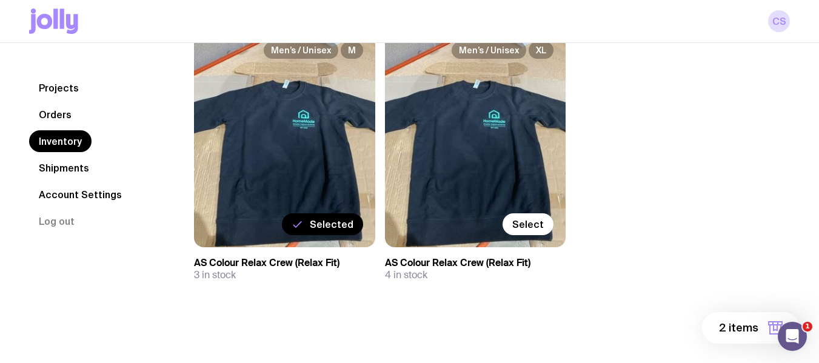
scroll to position [432, 0]
click at [727, 330] on span "2 items" at bounding box center [738, 328] width 39 height 15
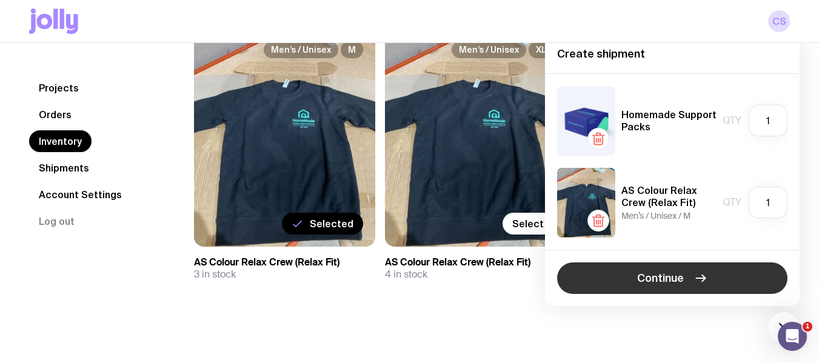
click at [591, 274] on button "Continue" at bounding box center [672, 278] width 230 height 32
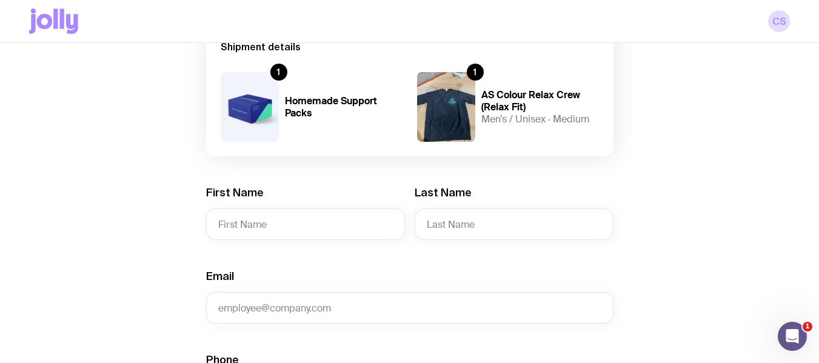
scroll to position [121, 0]
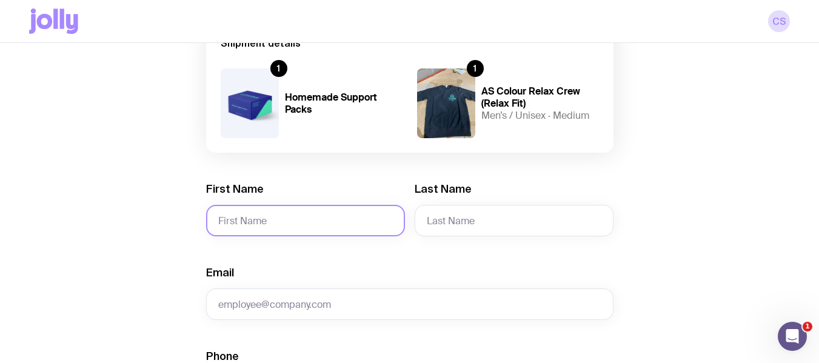
click at [280, 216] on input "First Name" at bounding box center [305, 221] width 199 height 32
type input "[PERSON_NAME]"
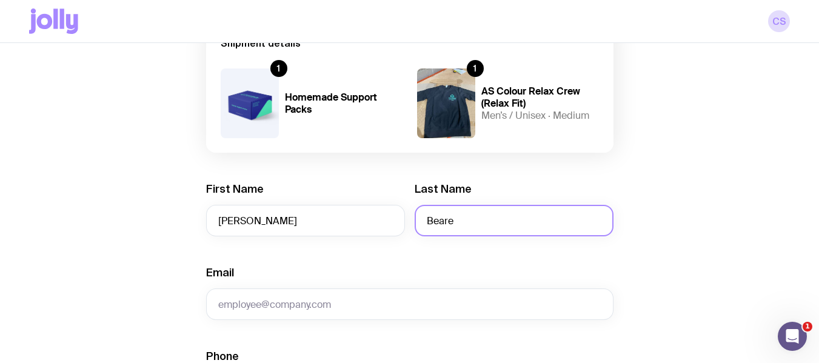
type input "Beare"
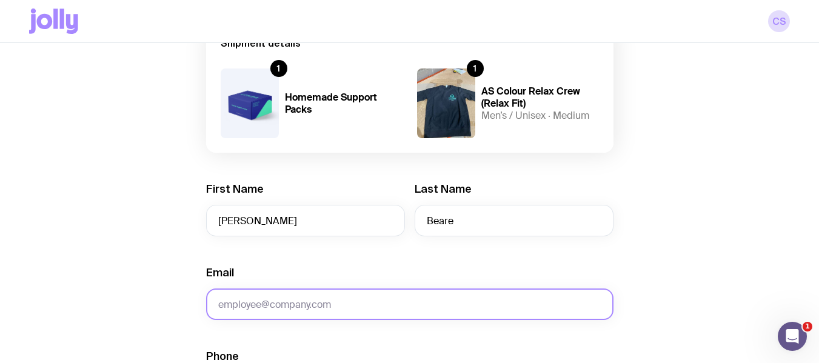
click at [264, 293] on input "Email" at bounding box center [409, 305] width 407 height 32
paste input "[EMAIL_ADDRESS][DOMAIN_NAME]"
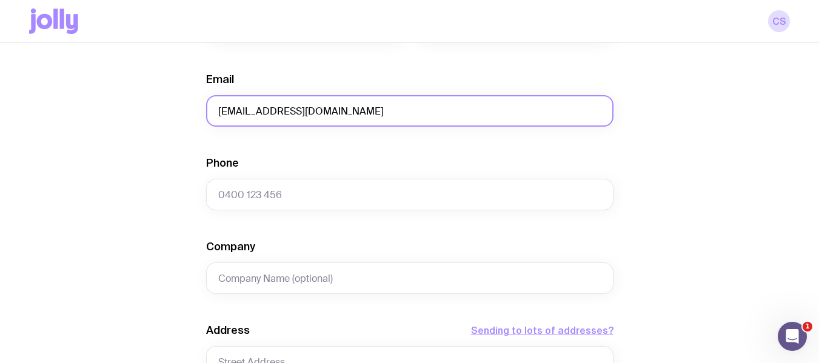
scroll to position [364, 0]
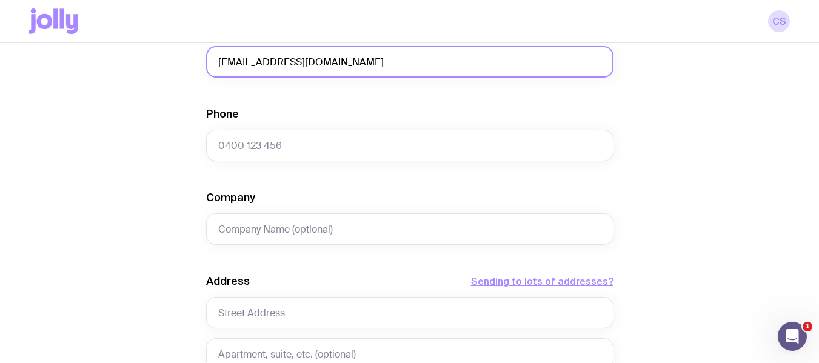
type input "[EMAIL_ADDRESS][DOMAIN_NAME]"
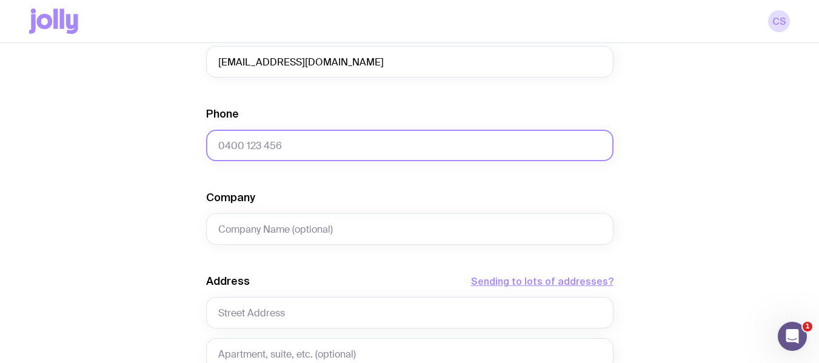
click at [263, 149] on input "Phone" at bounding box center [409, 146] width 407 height 32
paste input "0450 351 063"
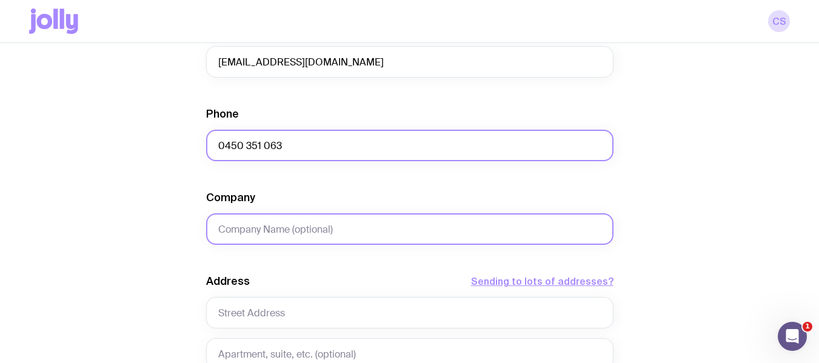
type input "0450 351 063"
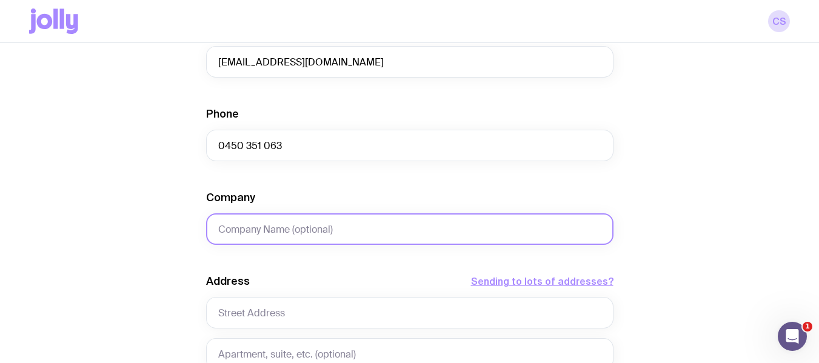
click at [261, 236] on input "Company" at bounding box center [409, 229] width 407 height 32
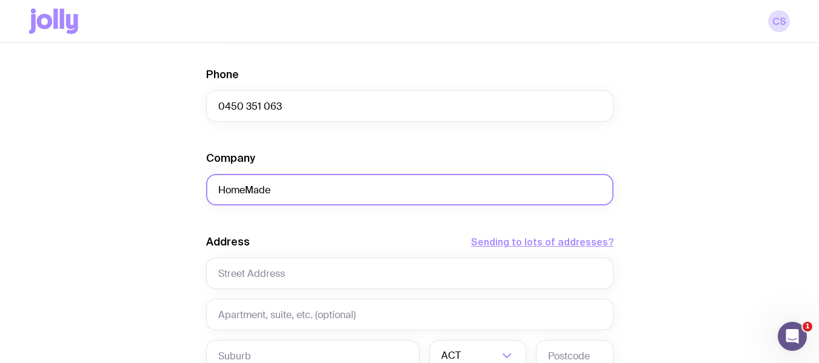
scroll to position [424, 0]
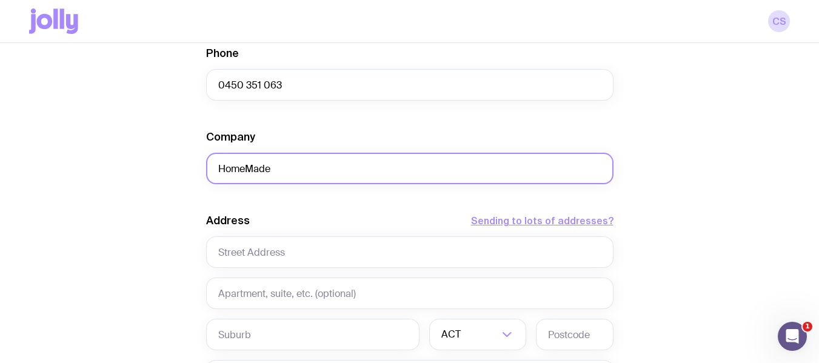
type input "HomeMade"
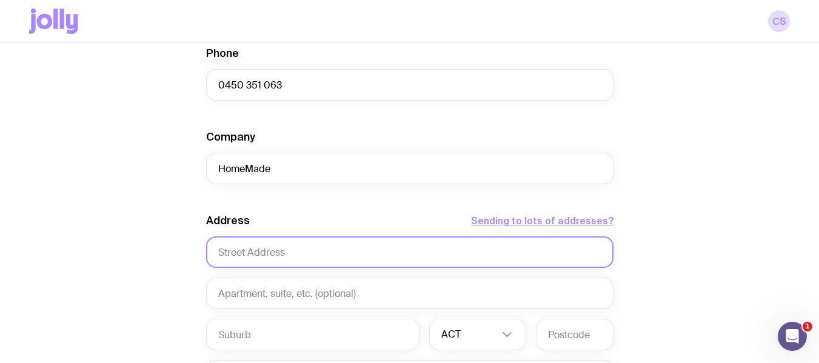
click at [233, 249] on input "text" at bounding box center [409, 252] width 407 height 32
paste input "[STREET_ADDRESS]"
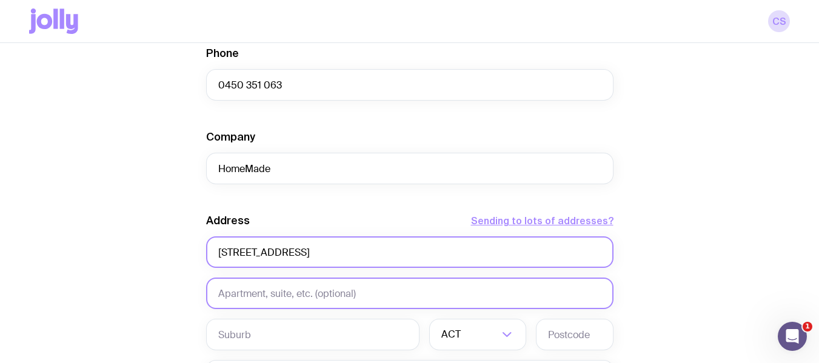
type input "[STREET_ADDRESS]"
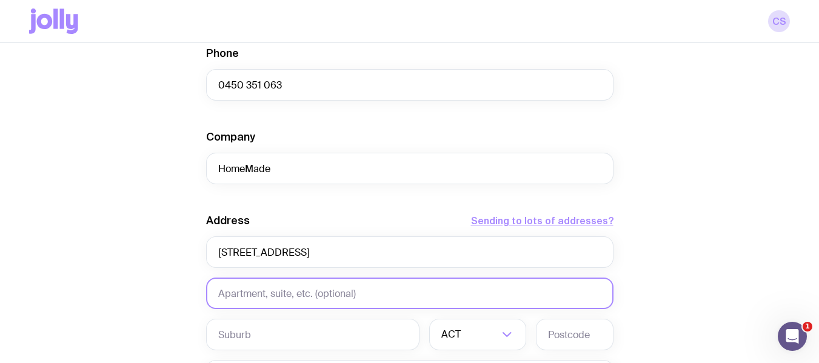
click at [301, 290] on input "text" at bounding box center [409, 294] width 407 height 32
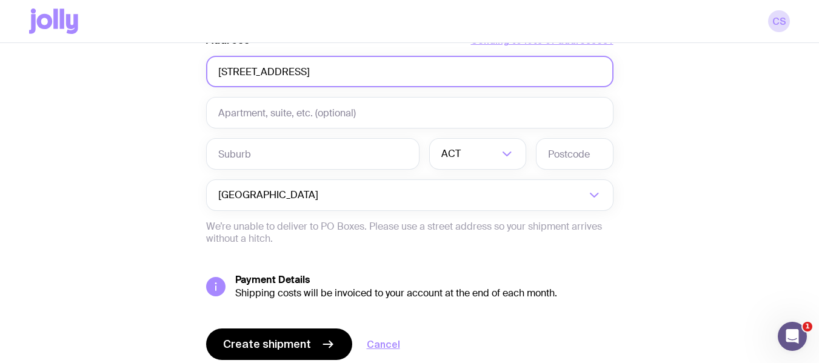
scroll to position [606, 0]
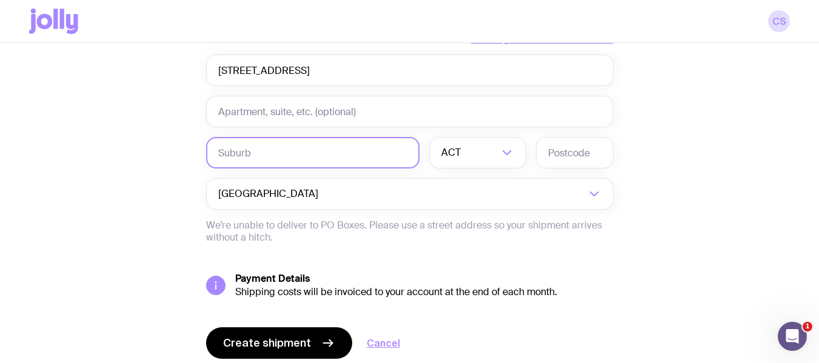
drag, startPoint x: 256, startPoint y: 155, endPoint x: 268, endPoint y: 156, distance: 11.5
click at [256, 155] on input "text" at bounding box center [312, 153] width 213 height 32
paste input "MARRICKVILLE"
type input "MARRICKVILLE"
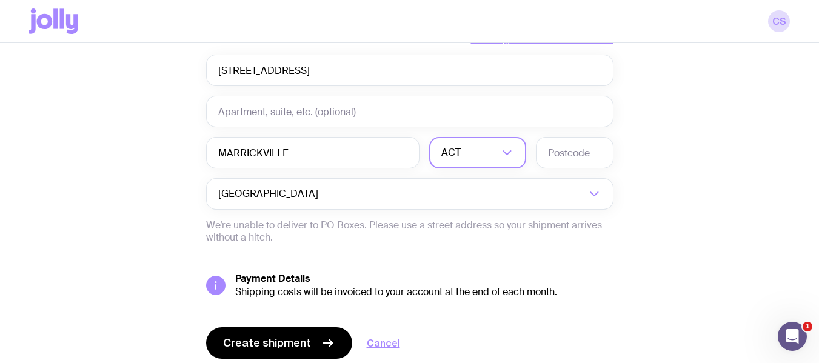
click at [430, 153] on div "ACT" at bounding box center [464, 153] width 70 height 32
click at [455, 217] on li "[GEOGRAPHIC_DATA]" at bounding box center [478, 216] width 96 height 26
click at [571, 158] on input "text" at bounding box center [575, 153] width 78 height 32
type input "2204"
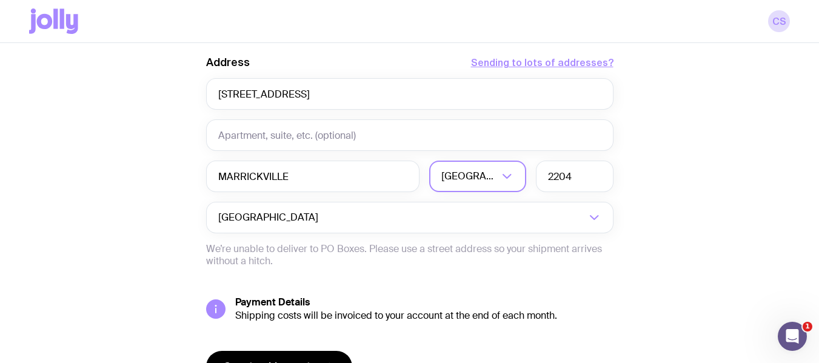
scroll to position [650, 0]
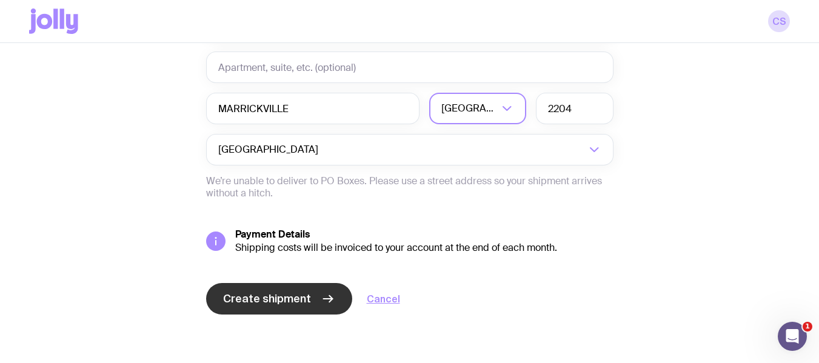
click at [287, 296] on span "Create shipment" at bounding box center [267, 299] width 88 height 15
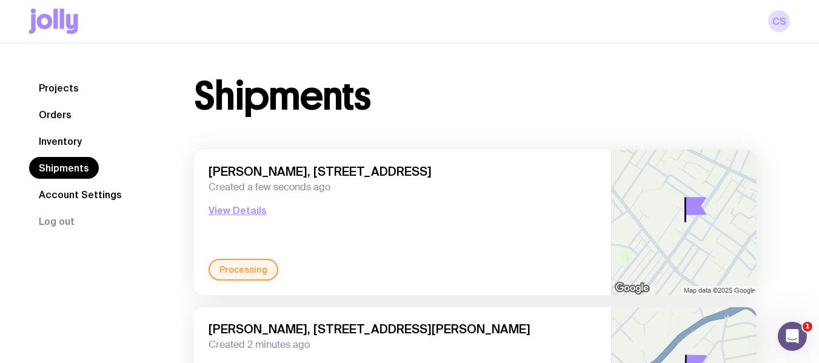
click at [72, 149] on link "Inventory" at bounding box center [60, 141] width 62 height 22
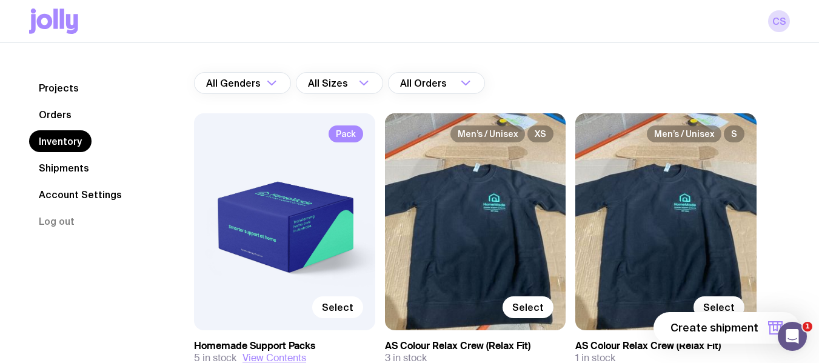
scroll to position [182, 0]
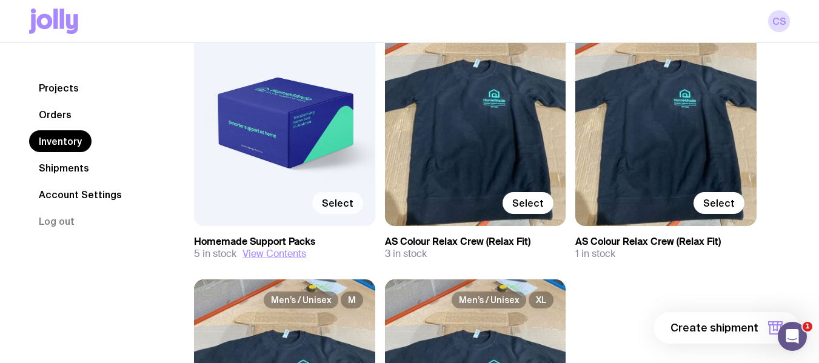
click at [335, 206] on span "Select" at bounding box center [338, 203] width 32 height 12
click at [0, 0] on input "Select" at bounding box center [0, 0] width 0 height 0
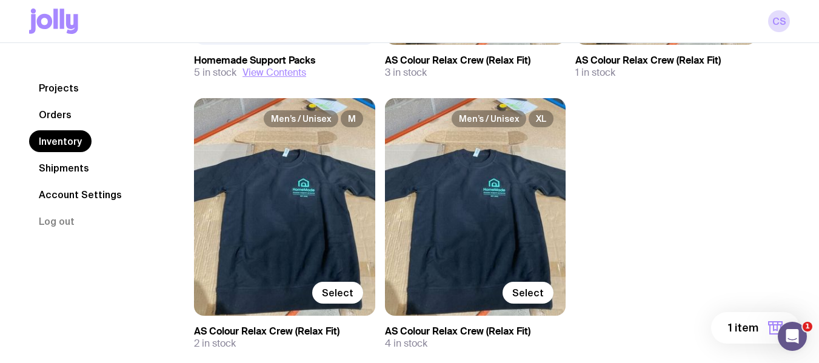
scroll to position [364, 0]
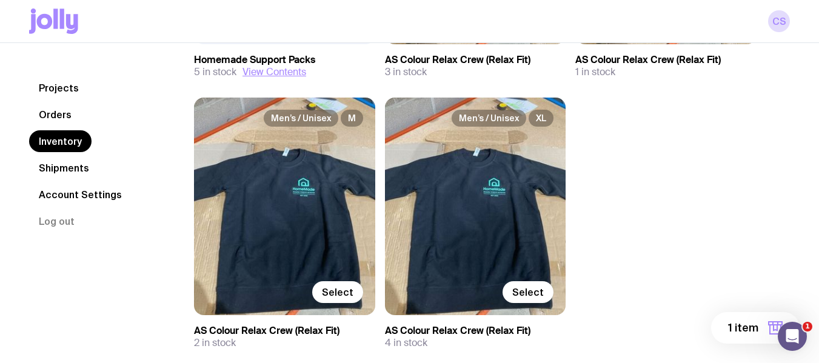
drag, startPoint x: 537, startPoint y: 299, endPoint x: 583, endPoint y: 303, distance: 46.3
click at [537, 299] on label "Select" at bounding box center [528, 292] width 51 height 22
click at [0, 0] on input "Select" at bounding box center [0, 0] width 0 height 0
click at [749, 335] on span "2 items" at bounding box center [738, 328] width 39 height 15
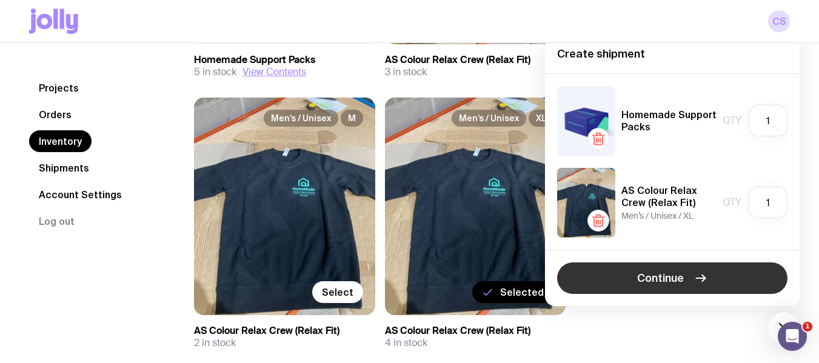
click at [594, 289] on button "Continue" at bounding box center [672, 278] width 230 height 32
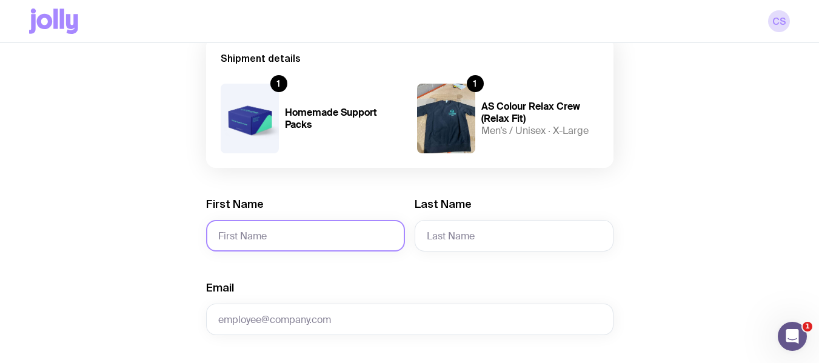
scroll to position [121, 0]
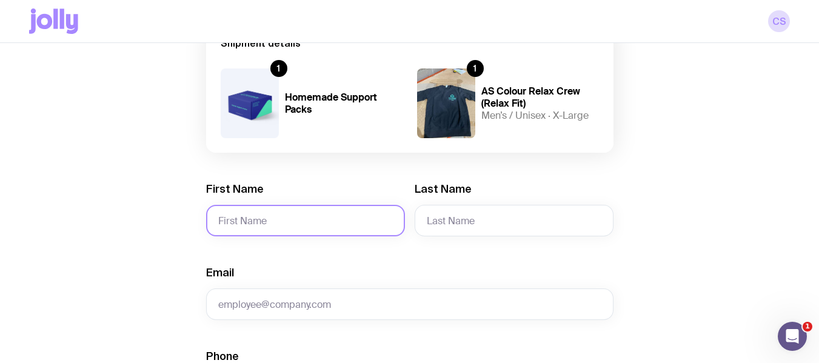
click at [330, 215] on input "First Name" at bounding box center [305, 221] width 199 height 32
type input "Jo"
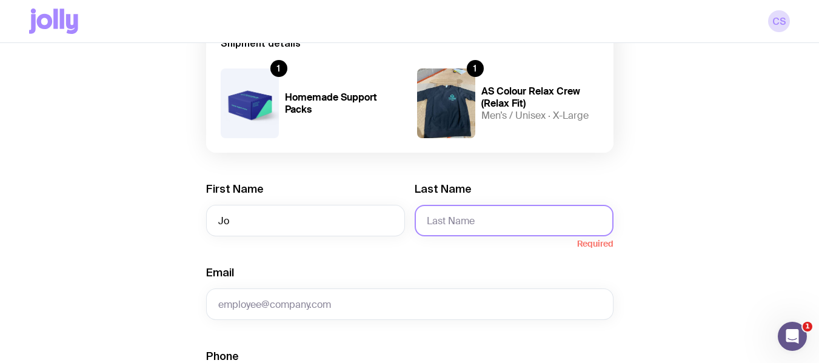
click at [466, 226] on input "Last Name" at bounding box center [514, 221] width 199 height 32
type input "[PERSON_NAME]"
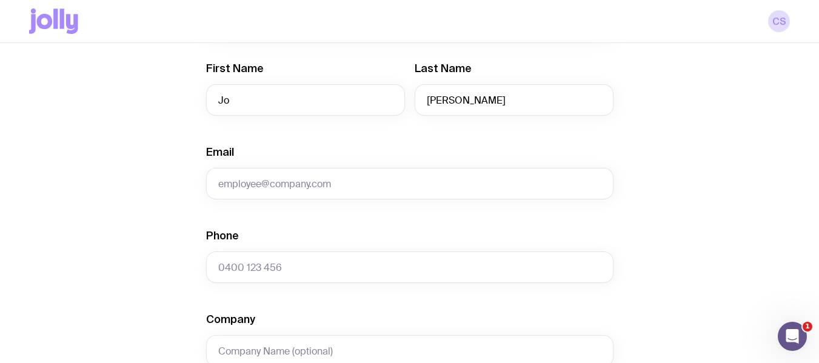
scroll to position [242, 0]
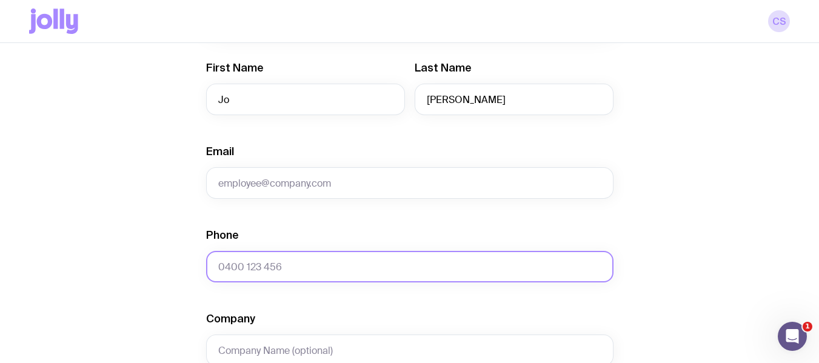
drag, startPoint x: 251, startPoint y: 262, endPoint x: 261, endPoint y: 246, distance: 19.3
click at [251, 262] on input "Phone" at bounding box center [409, 267] width 407 height 32
paste input "0487 413 000"
type input "0487 413 000"
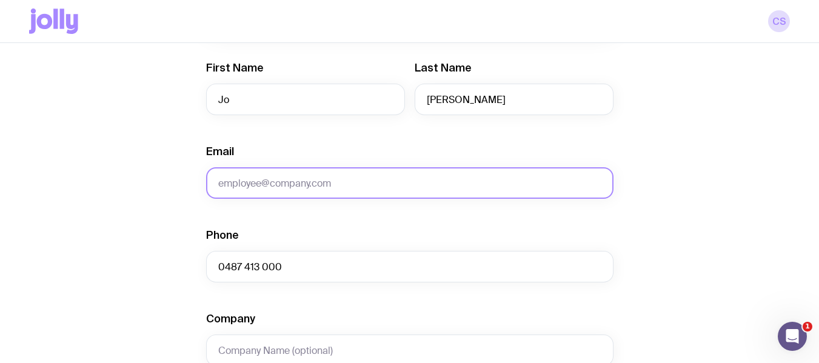
click at [301, 179] on input "Email" at bounding box center [409, 183] width 407 height 32
paste input "[PERSON_NAME][EMAIL_ADDRESS][PERSON_NAME][DOMAIN_NAME]"
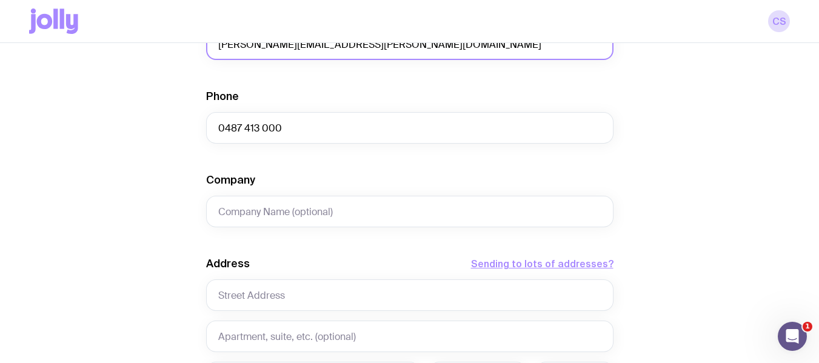
scroll to position [424, 0]
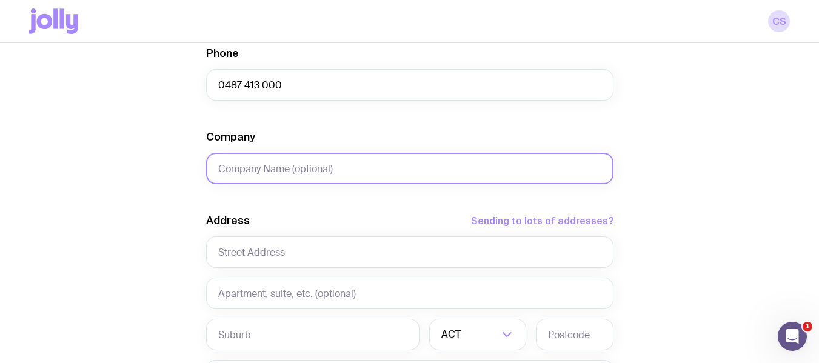
type input "[PERSON_NAME][EMAIL_ADDRESS][PERSON_NAME][DOMAIN_NAME]"
click at [282, 169] on input "Company" at bounding box center [409, 169] width 407 height 32
type input "HomeMade"
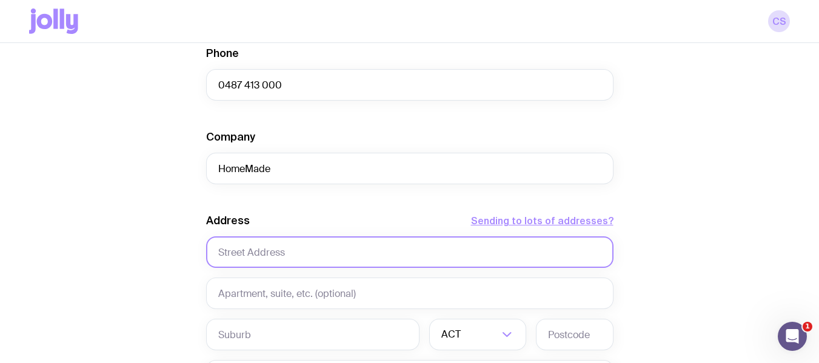
drag, startPoint x: 252, startPoint y: 249, endPoint x: 260, endPoint y: 244, distance: 9.3
click at [252, 249] on input "text" at bounding box center [409, 252] width 407 height 32
paste input "[STREET_ADDRESS],"
type input "[STREET_ADDRESS],"
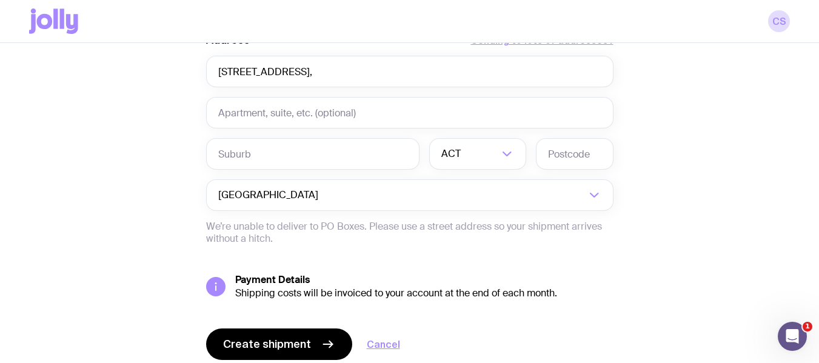
scroll to position [606, 0]
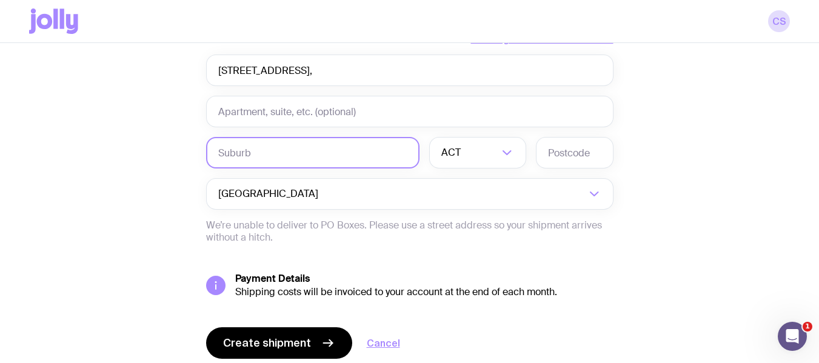
drag, startPoint x: 282, startPoint y: 157, endPoint x: 343, endPoint y: 150, distance: 60.5
click at [282, 157] on input "text" at bounding box center [312, 153] width 213 height 32
paste input "[GEOGRAPHIC_DATA]"
type input "[GEOGRAPHIC_DATA]"
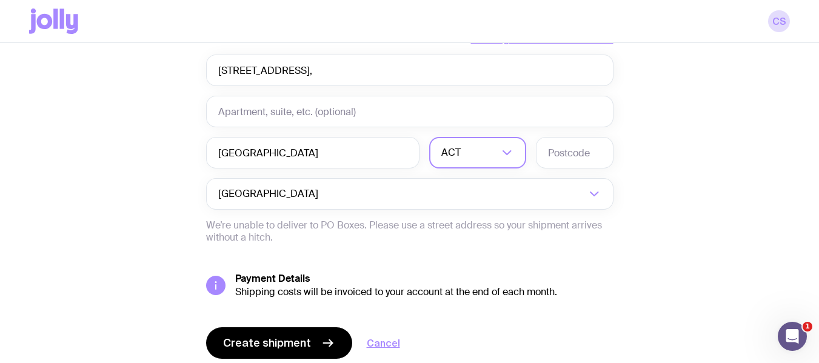
click at [447, 151] on div "ACT" at bounding box center [464, 153] width 70 height 32
click at [453, 215] on li "[GEOGRAPHIC_DATA]" at bounding box center [478, 216] width 96 height 26
click at [553, 156] on input "text" at bounding box center [575, 153] width 78 height 32
type input "2756"
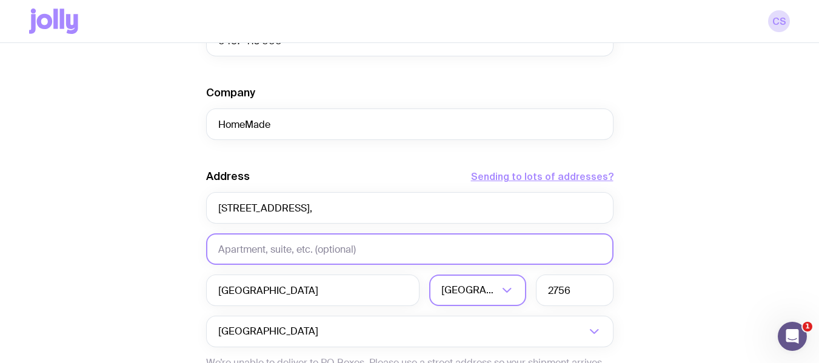
scroll to position [650, 0]
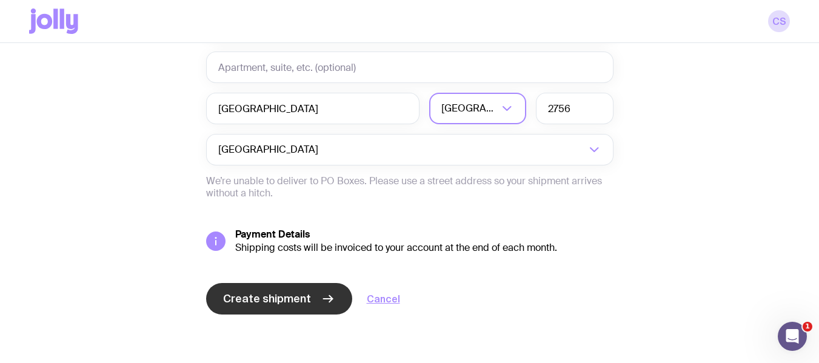
click at [305, 295] on span "Create shipment" at bounding box center [267, 299] width 88 height 15
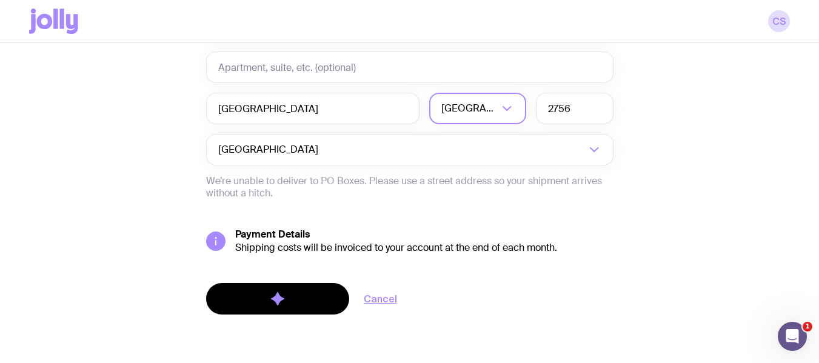
scroll to position [0, 0]
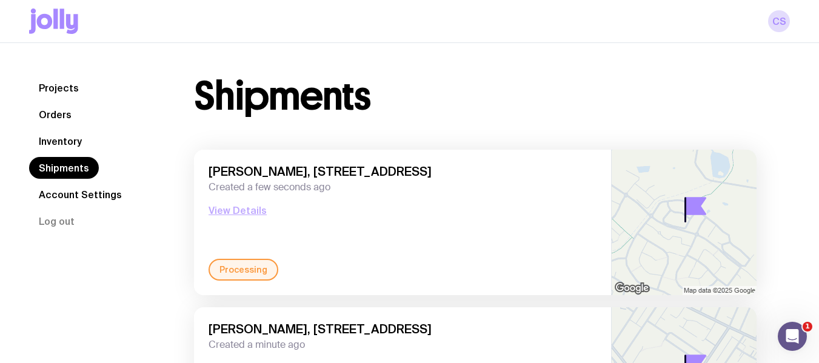
scroll to position [61, 0]
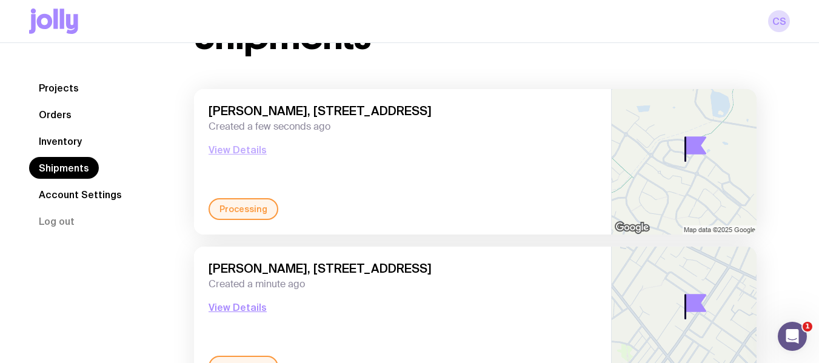
click at [242, 147] on button "View Details" at bounding box center [238, 149] width 58 height 15
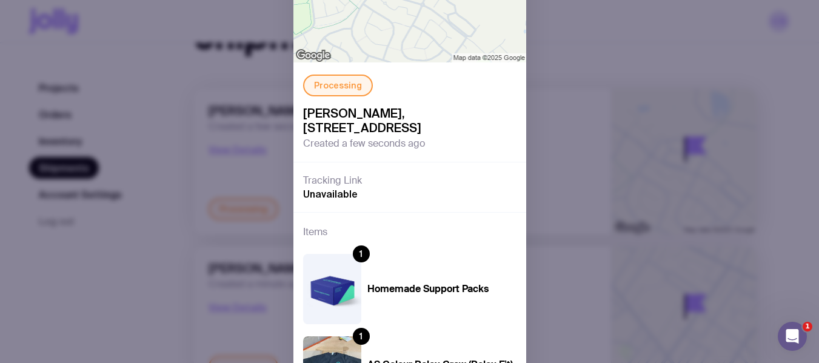
scroll to position [0, 0]
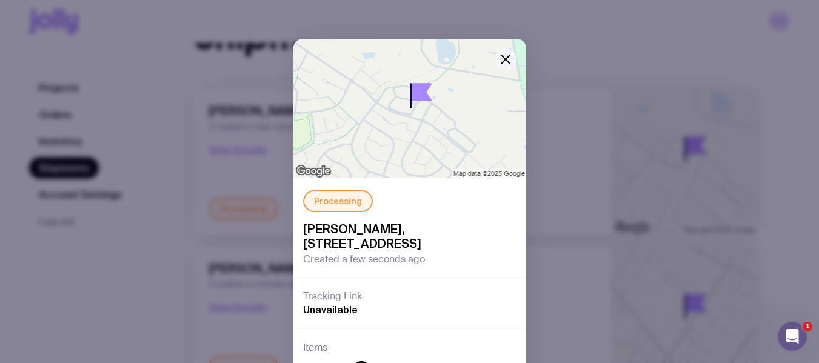
drag, startPoint x: 352, startPoint y: 247, endPoint x: 345, endPoint y: 247, distance: 6.7
click at [345, 247] on span "[PERSON_NAME], [STREET_ADDRESS]" at bounding box center [409, 236] width 213 height 29
click at [183, 261] on div "Processing [PERSON_NAME], [STREET_ADDRESS] Created a few seconds ago Tracking L…" at bounding box center [409, 181] width 819 height 363
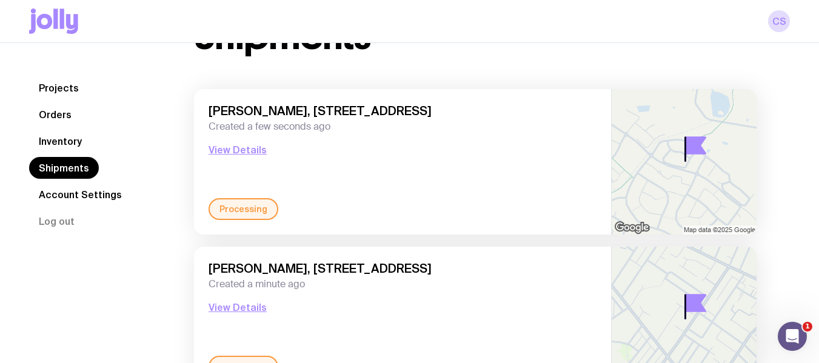
click at [72, 146] on link "Inventory" at bounding box center [60, 141] width 62 height 22
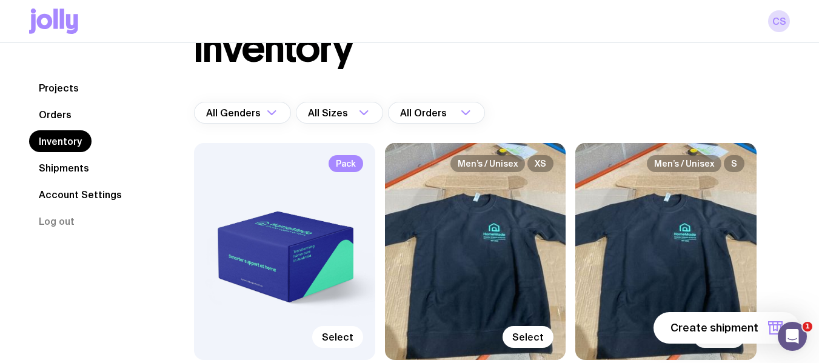
scroll to position [121, 0]
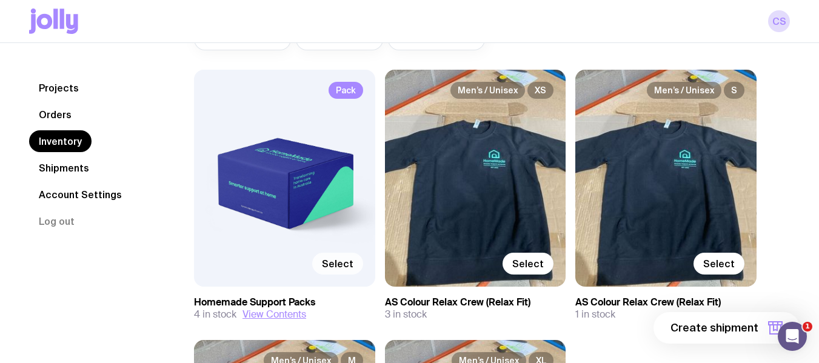
click at [346, 266] on span "Select" at bounding box center [338, 264] width 32 height 12
click at [0, 0] on input "Select" at bounding box center [0, 0] width 0 height 0
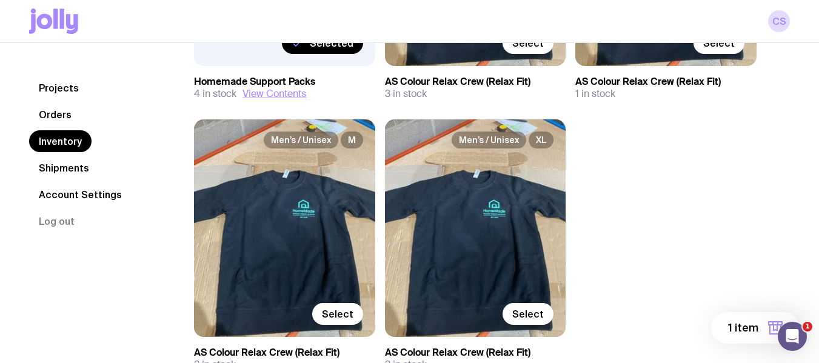
scroll to position [364, 0]
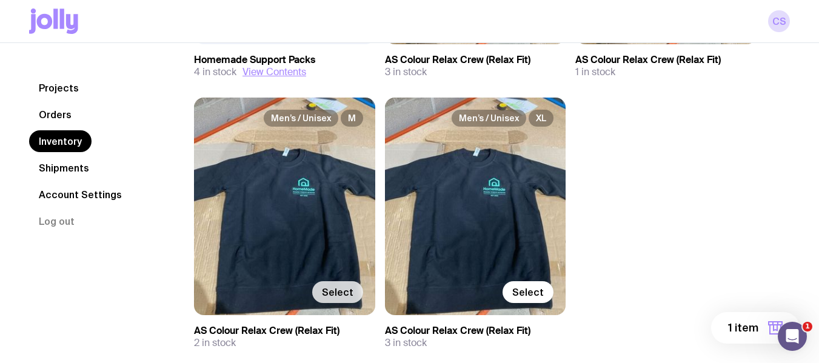
click at [338, 296] on span "Select" at bounding box center [338, 292] width 32 height 12
click at [0, 0] on input "Select" at bounding box center [0, 0] width 0 height 0
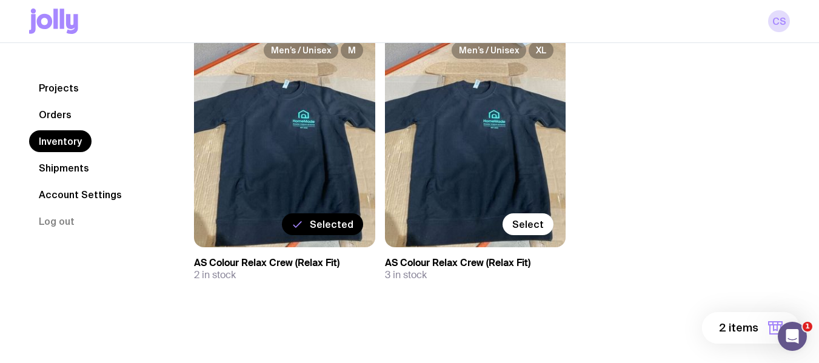
scroll to position [432, 0]
click at [763, 321] on button "2 items" at bounding box center [751, 328] width 98 height 32
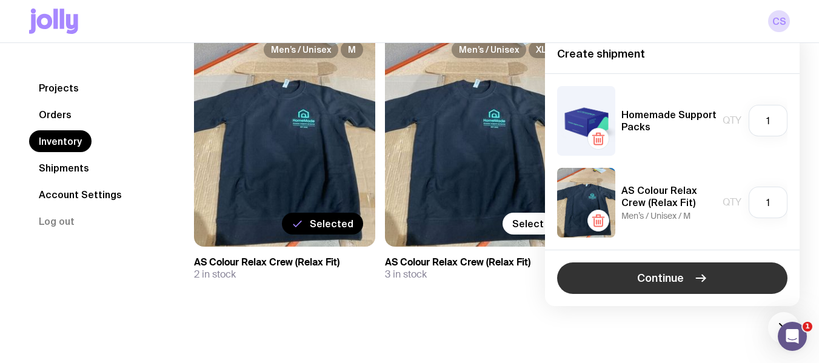
click at [664, 274] on span "Continue" at bounding box center [660, 278] width 47 height 15
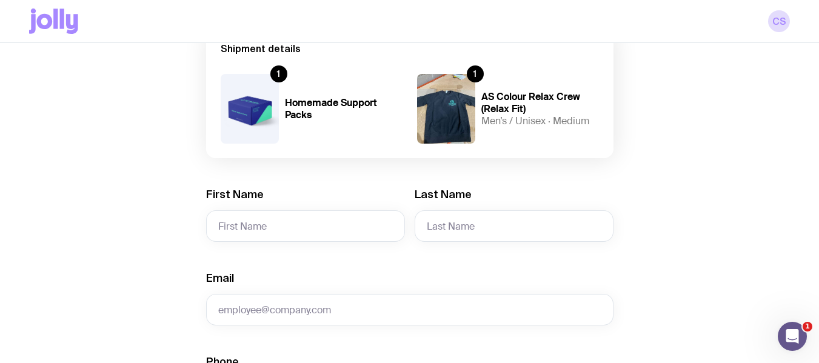
scroll to position [121, 0]
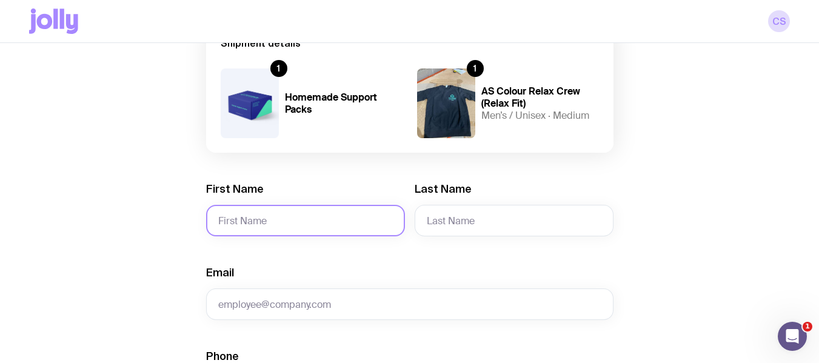
click at [291, 214] on input "First Name" at bounding box center [305, 221] width 199 height 32
paste input "[PERSON_NAME]"
type input "[PERSON_NAME]"
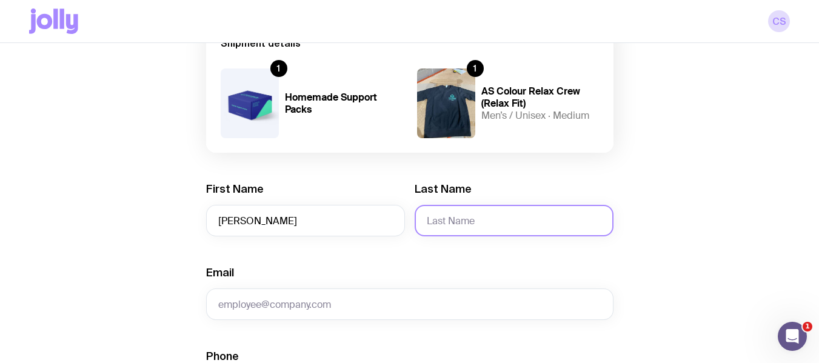
click at [534, 213] on input "Last Name" at bounding box center [514, 221] width 199 height 32
paste input "[PERSON_NAME]"
type input "[PERSON_NAME]"
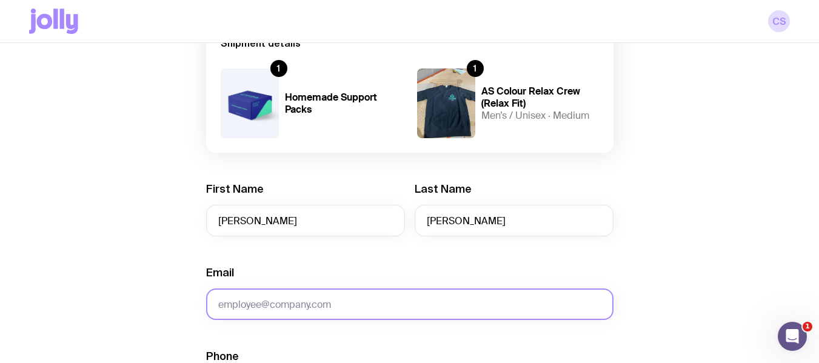
click at [359, 300] on input "Email" at bounding box center [409, 305] width 407 height 32
paste input "[PERSON_NAME][EMAIL_ADDRESS][PERSON_NAME][DOMAIN_NAME]"
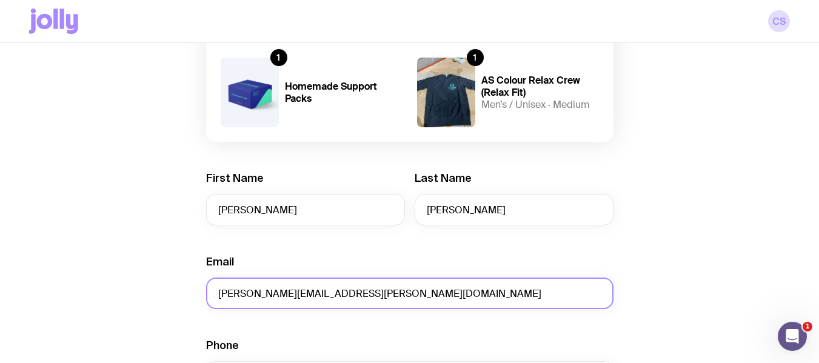
scroll to position [303, 0]
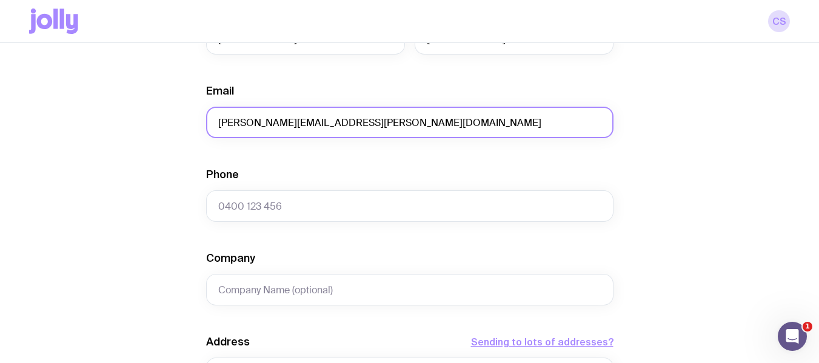
type input "[PERSON_NAME][EMAIL_ADDRESS][PERSON_NAME][DOMAIN_NAME]"
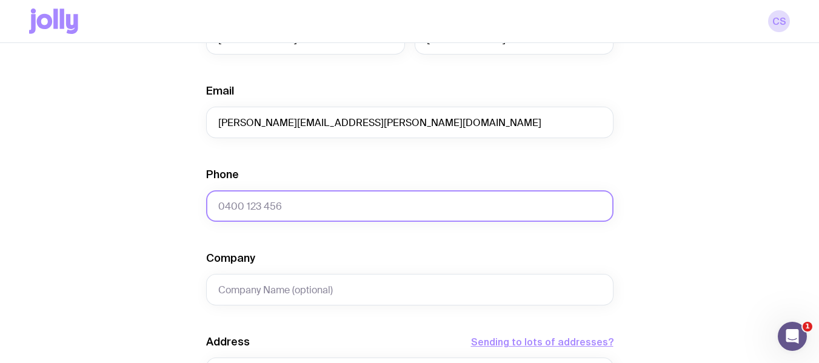
click at [343, 199] on input "Phone" at bounding box center [409, 206] width 407 height 32
paste input "0411 929 629"
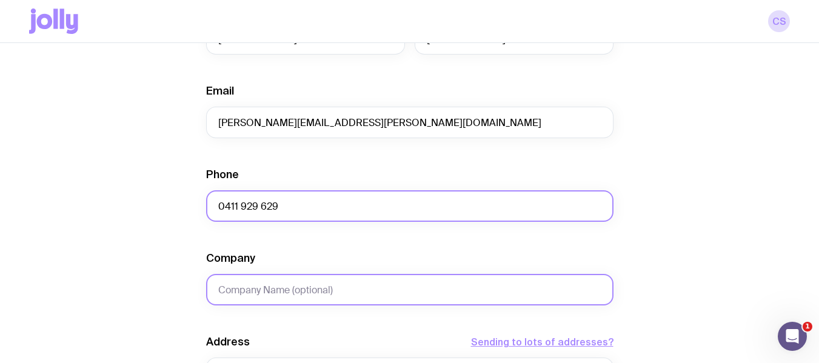
type input "0411 929 629"
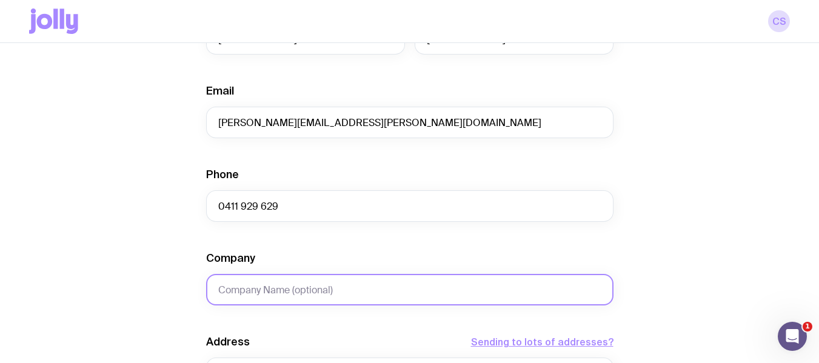
click at [319, 294] on input "Company" at bounding box center [409, 290] width 407 height 32
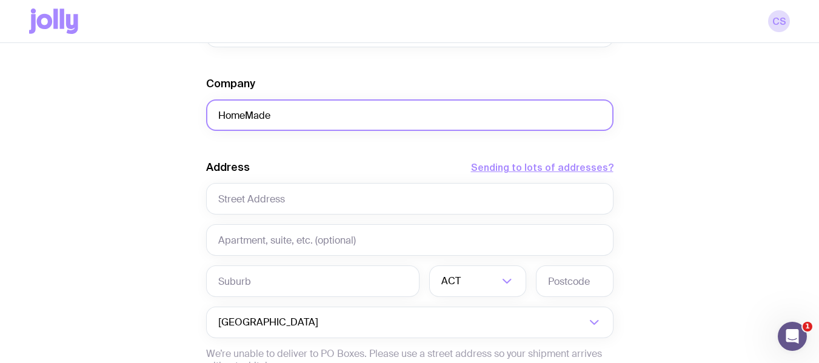
scroll to position [485, 0]
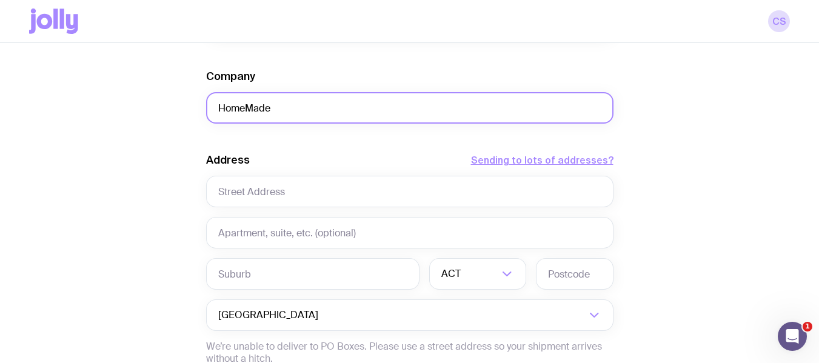
type input "HomeMade"
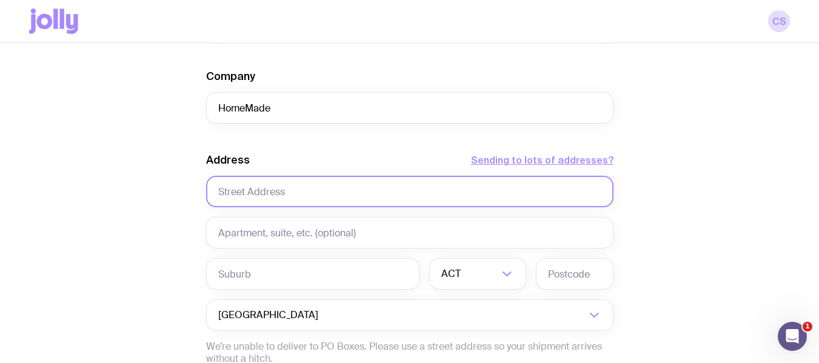
click at [276, 192] on input "text" at bounding box center [409, 192] width 407 height 32
paste input "[STREET_ADDRESS]"
type input "[STREET_ADDRESS]"
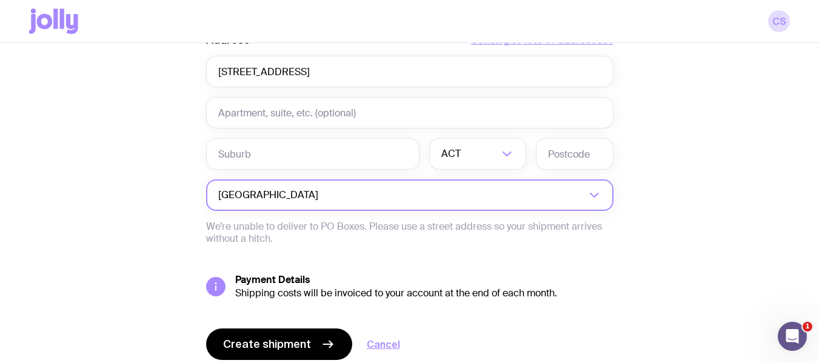
scroll to position [606, 0]
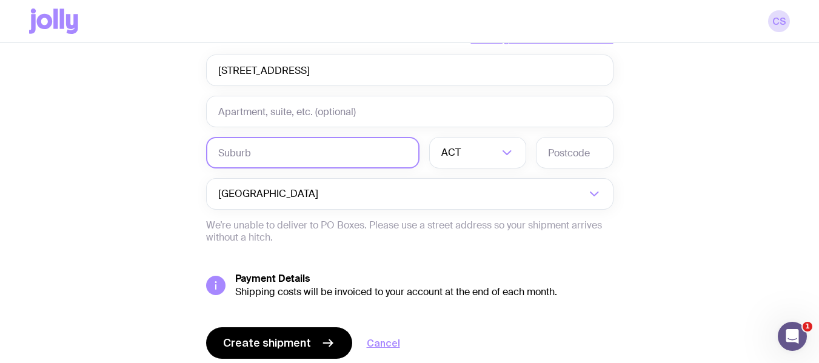
click at [339, 158] on input "text" at bounding box center [312, 153] width 213 height 32
paste input "OAKVILLE"
type input "OAKVILLE"
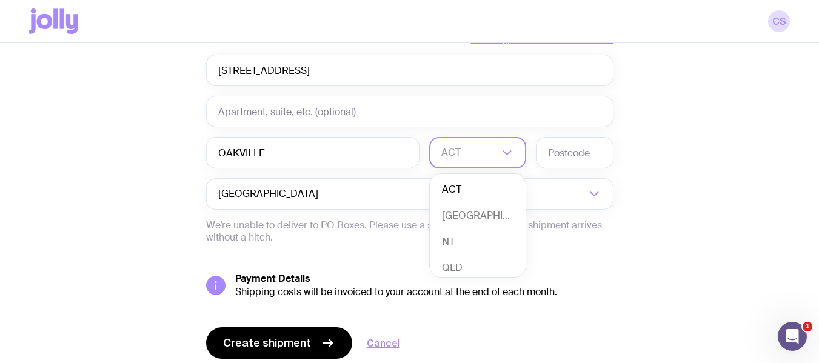
click at [476, 164] on input "Search for option" at bounding box center [469, 153] width 57 height 32
click at [478, 218] on li "[GEOGRAPHIC_DATA]" at bounding box center [478, 216] width 96 height 26
click at [577, 162] on input "text" at bounding box center [575, 153] width 78 height 32
paste input "2765"
type input "2765"
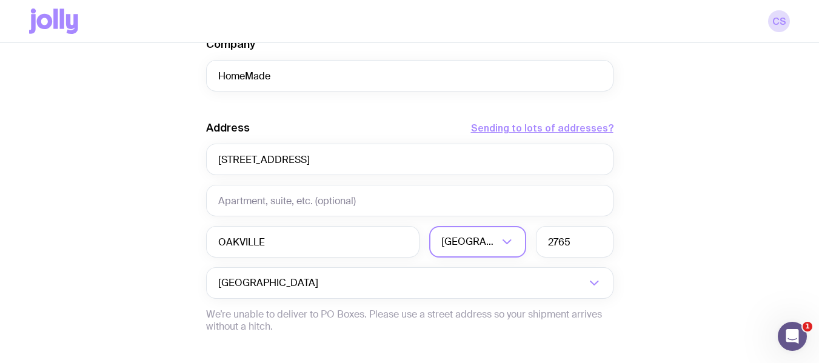
scroll to position [650, 0]
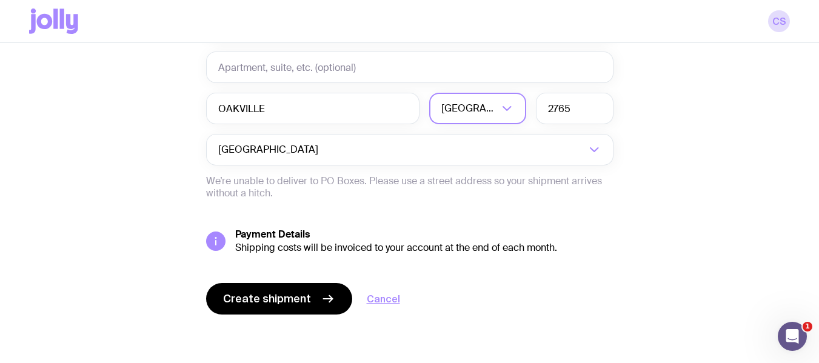
drag, startPoint x: 300, startPoint y: 299, endPoint x: 370, endPoint y: 282, distance: 71.9
click at [300, 299] on span "Create shipment" at bounding box center [267, 299] width 88 height 15
